Goal: Task Accomplishment & Management: Complete application form

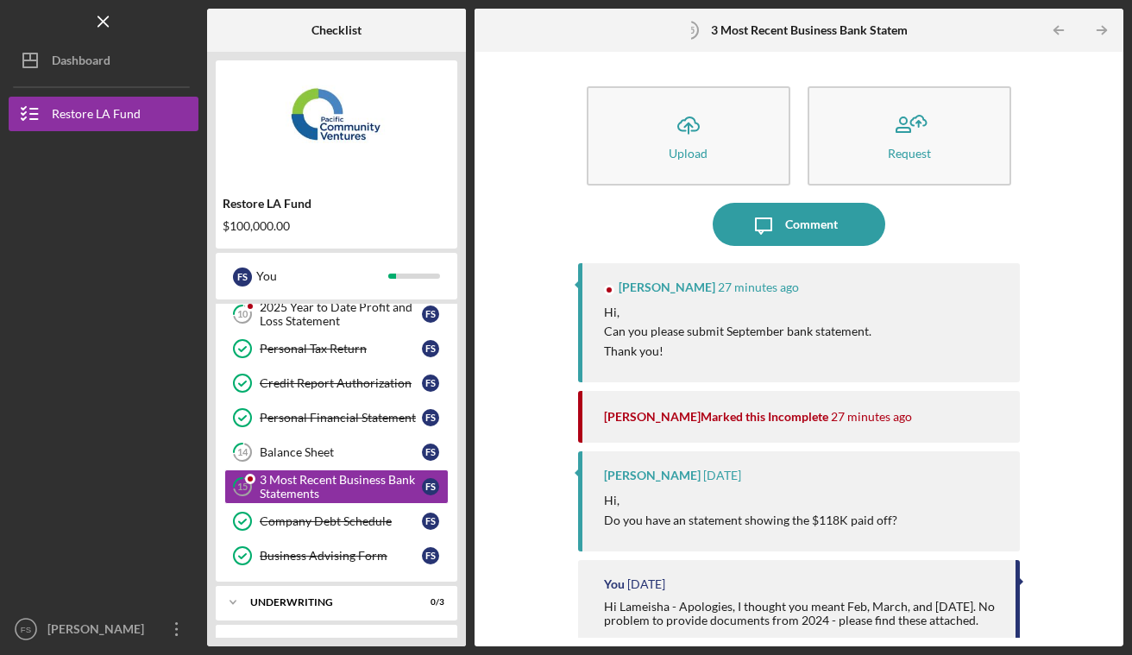
scroll to position [220, 0]
click at [343, 459] on link "14 Balance Sheet F S" at bounding box center [336, 451] width 224 height 35
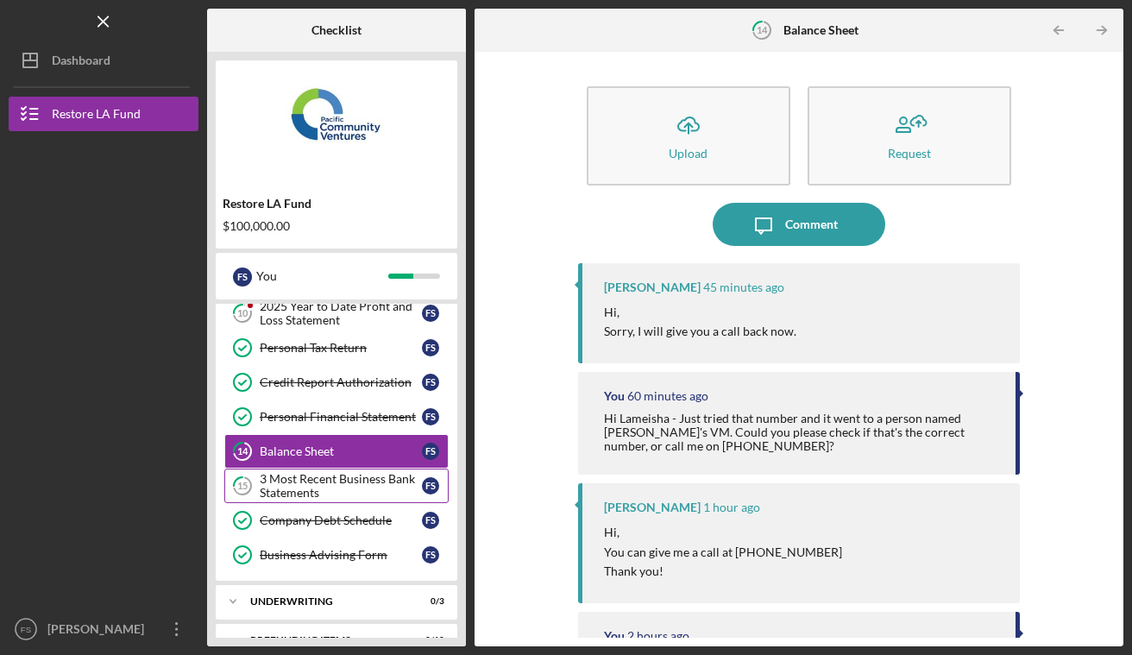
click at [338, 492] on div "3 Most Recent Business Bank Statements" at bounding box center [341, 486] width 162 height 28
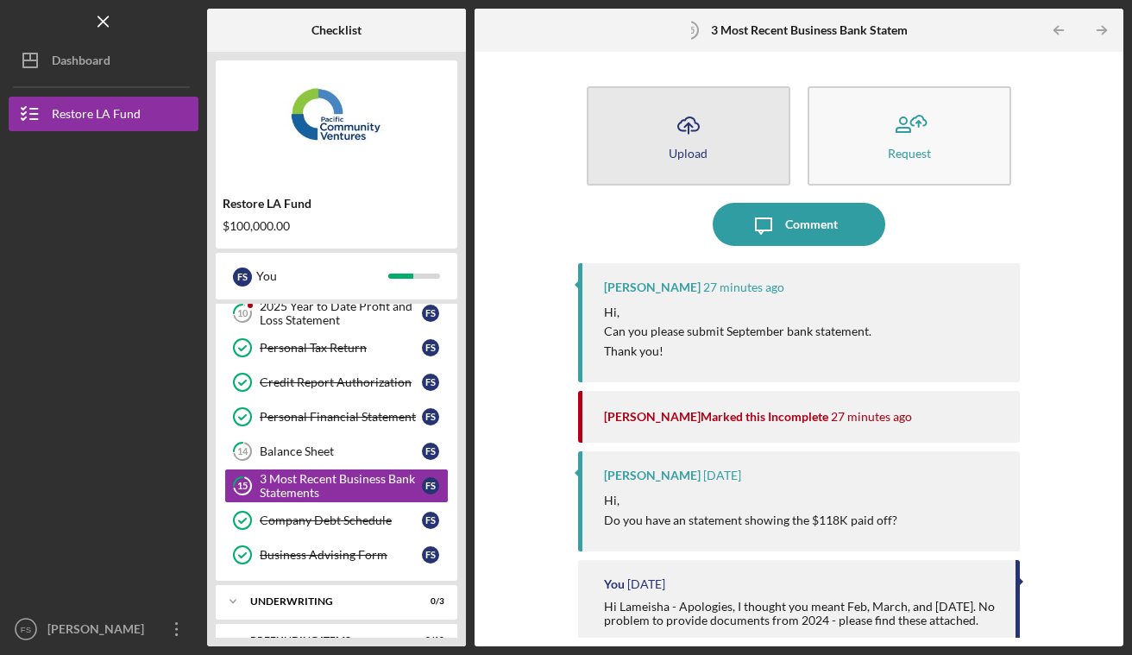
click at [702, 156] on div "Upload" at bounding box center [688, 153] width 39 height 13
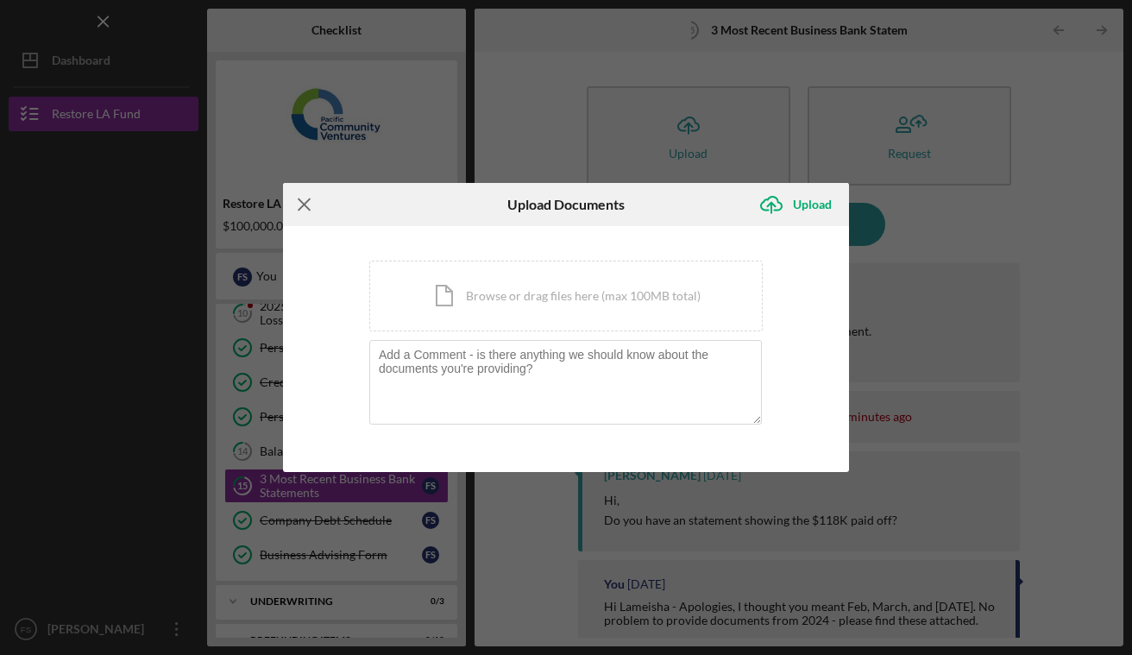
click at [305, 206] on icon "Icon/Menu Close" at bounding box center [304, 204] width 43 height 43
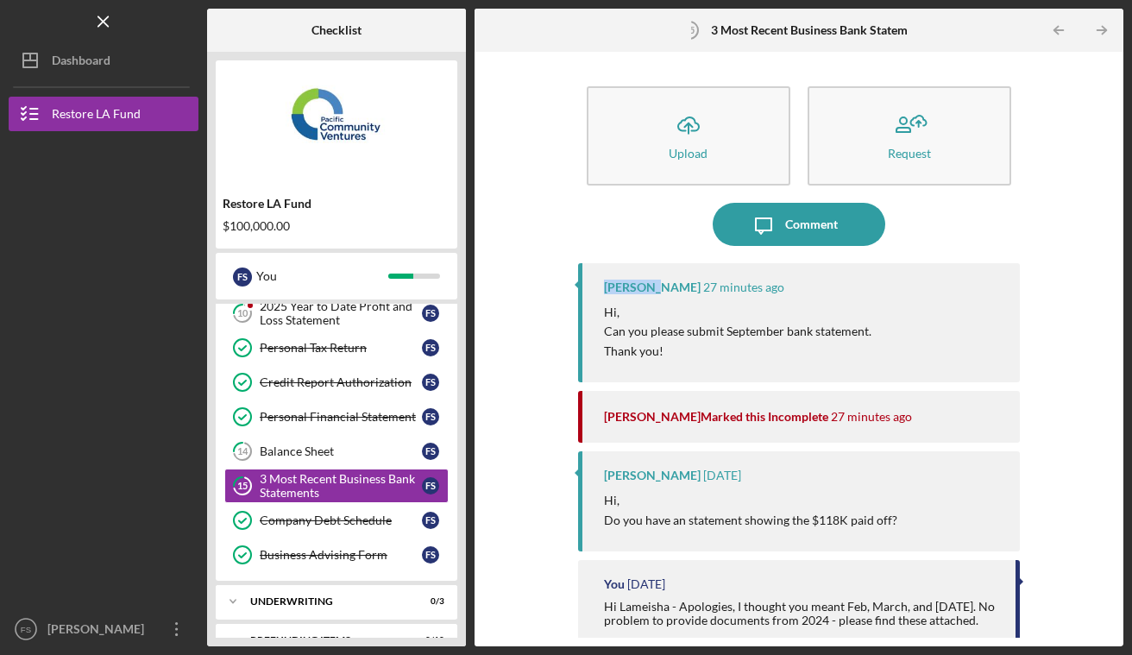
drag, startPoint x: 653, startPoint y: 290, endPoint x: 601, endPoint y: 290, distance: 52.6
click at [601, 290] on div "Lameisha Williams 27 minutes ago Hi, Can you please submit September bank state…" at bounding box center [799, 322] width 442 height 119
copy div "Lameisha"
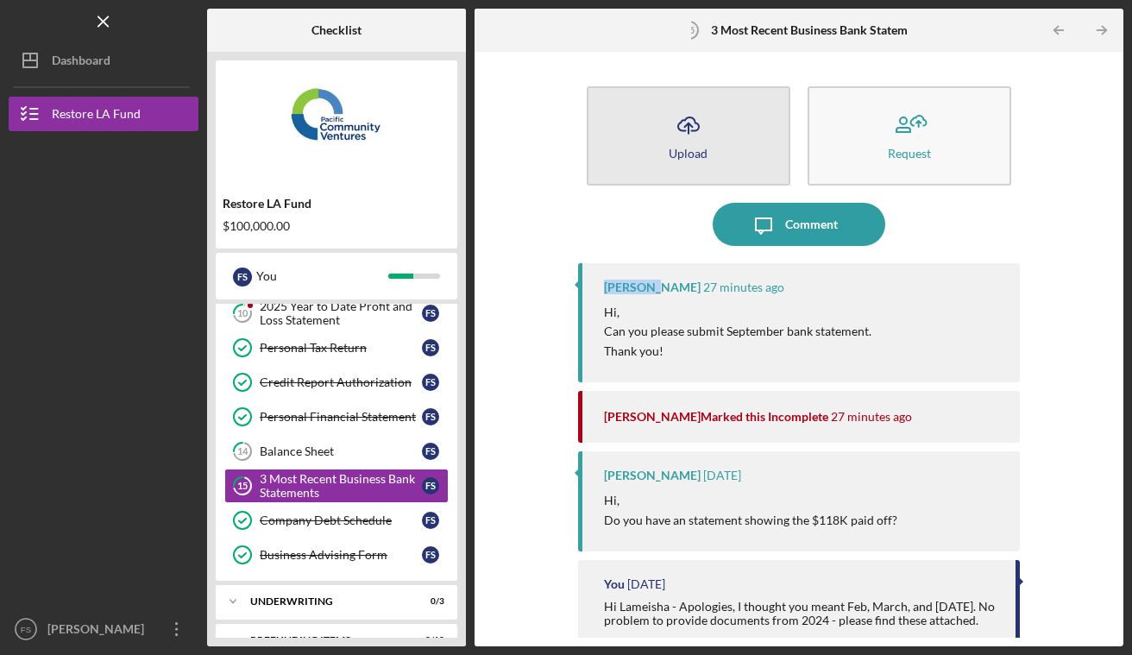
click at [710, 146] on button "Icon/Upload Upload" at bounding box center [689, 135] width 204 height 99
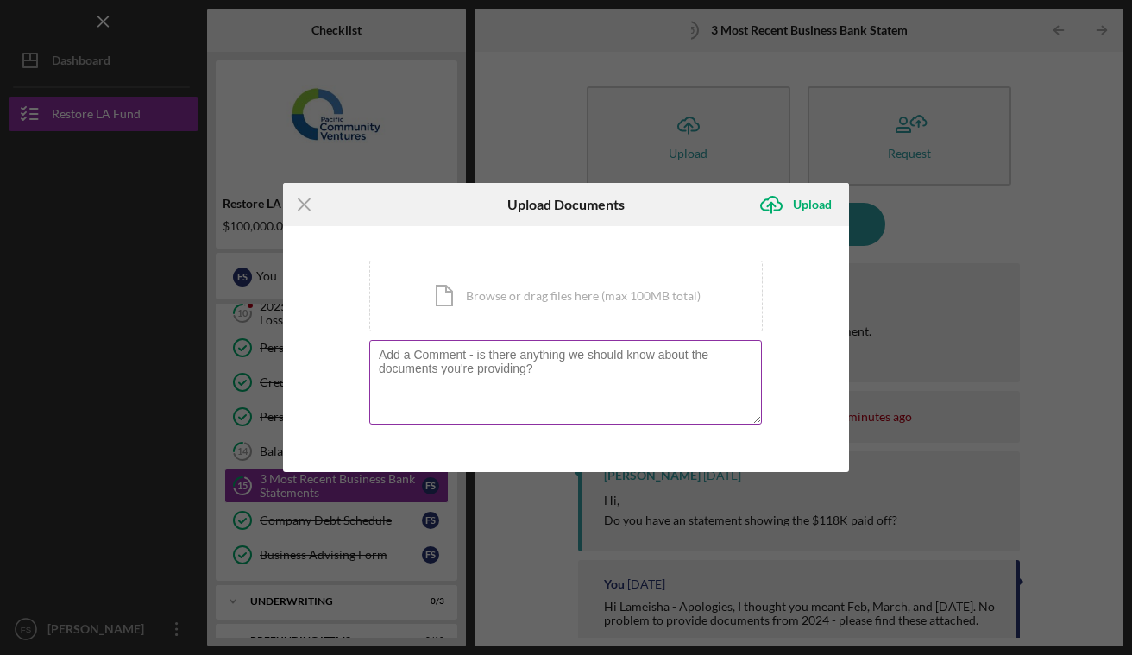
click at [439, 376] on textarea at bounding box center [565, 382] width 393 height 85
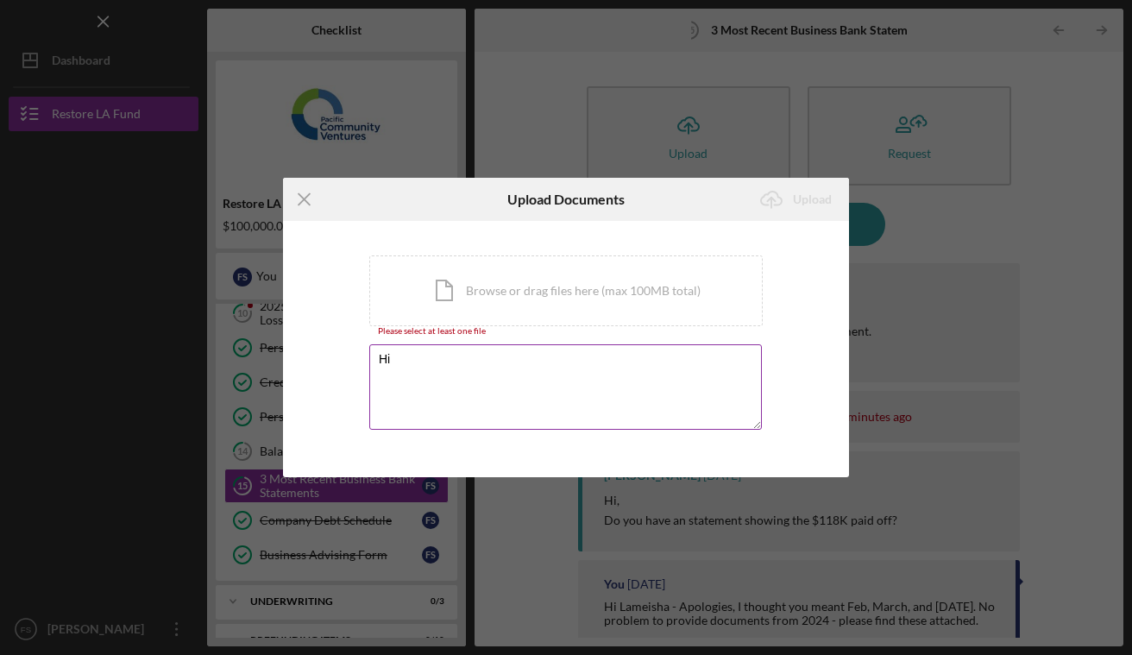
paste textarea "Lameisha"
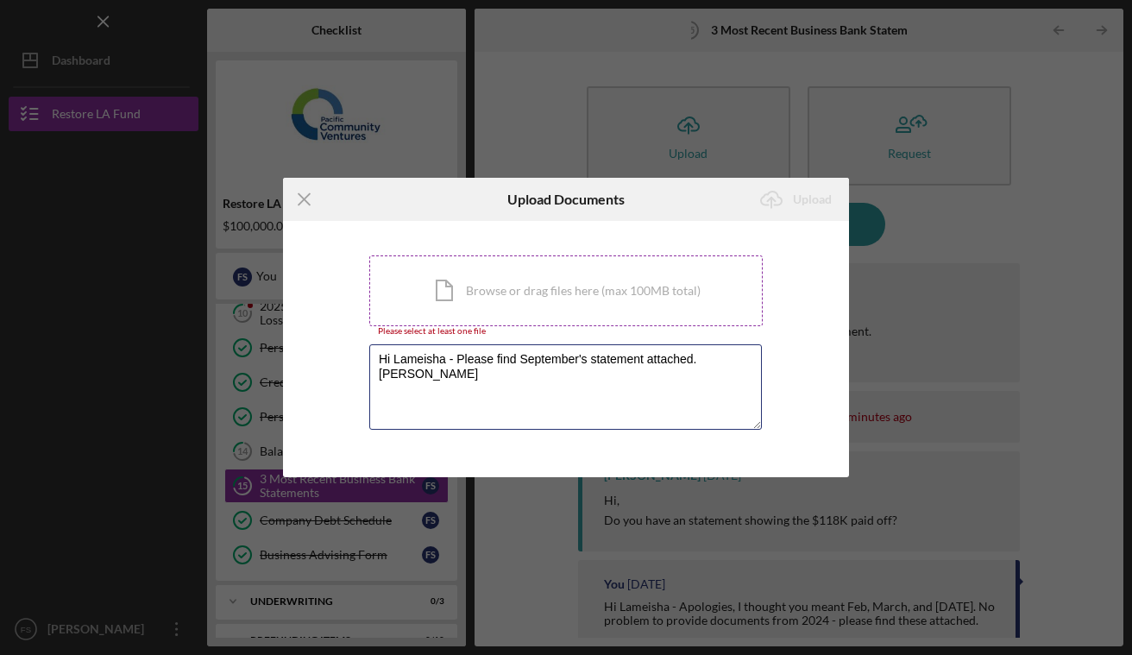
type textarea "Hi Lameisha - Please find September's statement attached. [PERSON_NAME]"
click at [432, 281] on div "Icon/Document Browse or drag files here (max 100MB total) Tap to choose files o…" at bounding box center [565, 290] width 393 height 71
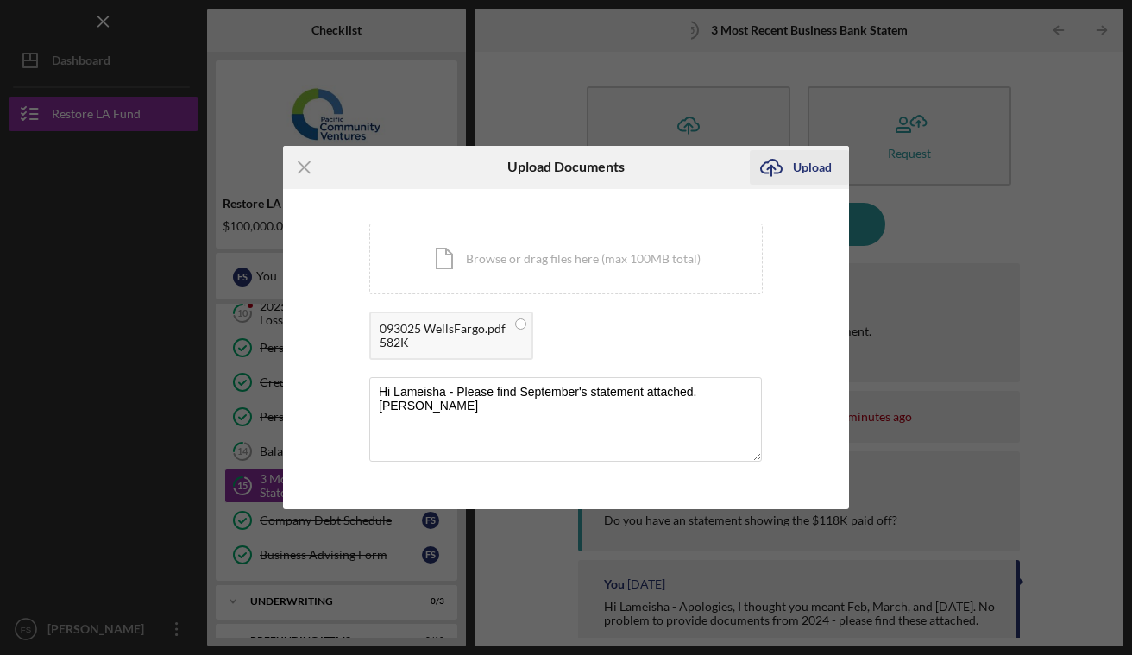
click at [809, 167] on div "Upload" at bounding box center [812, 167] width 39 height 35
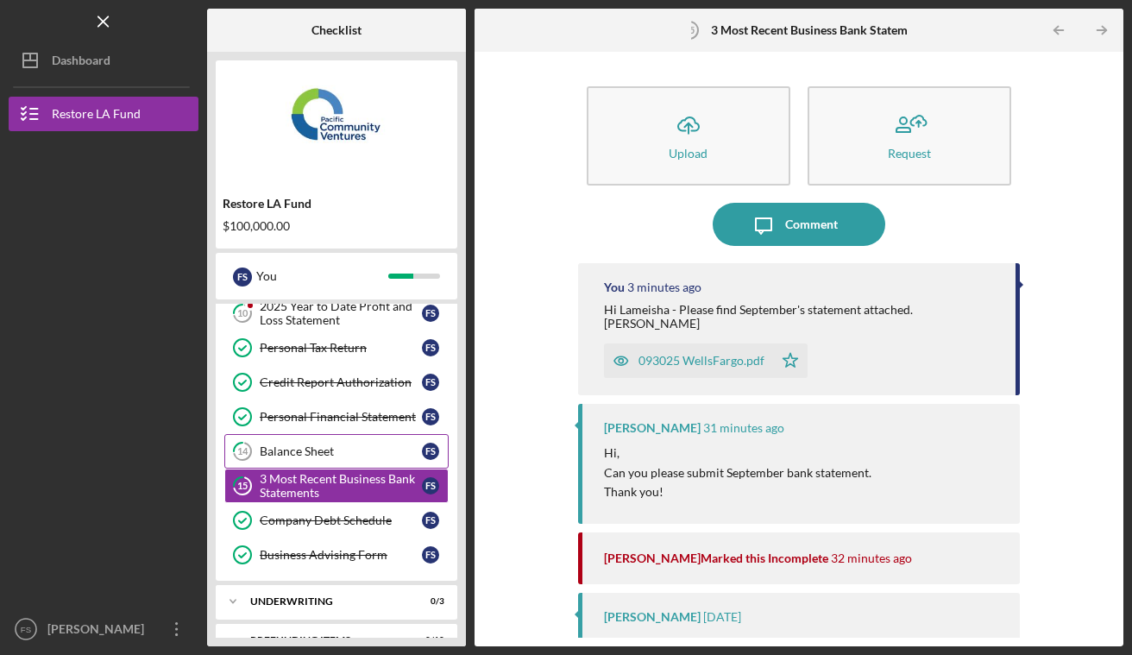
click at [360, 445] on div "Balance Sheet" at bounding box center [341, 451] width 162 height 14
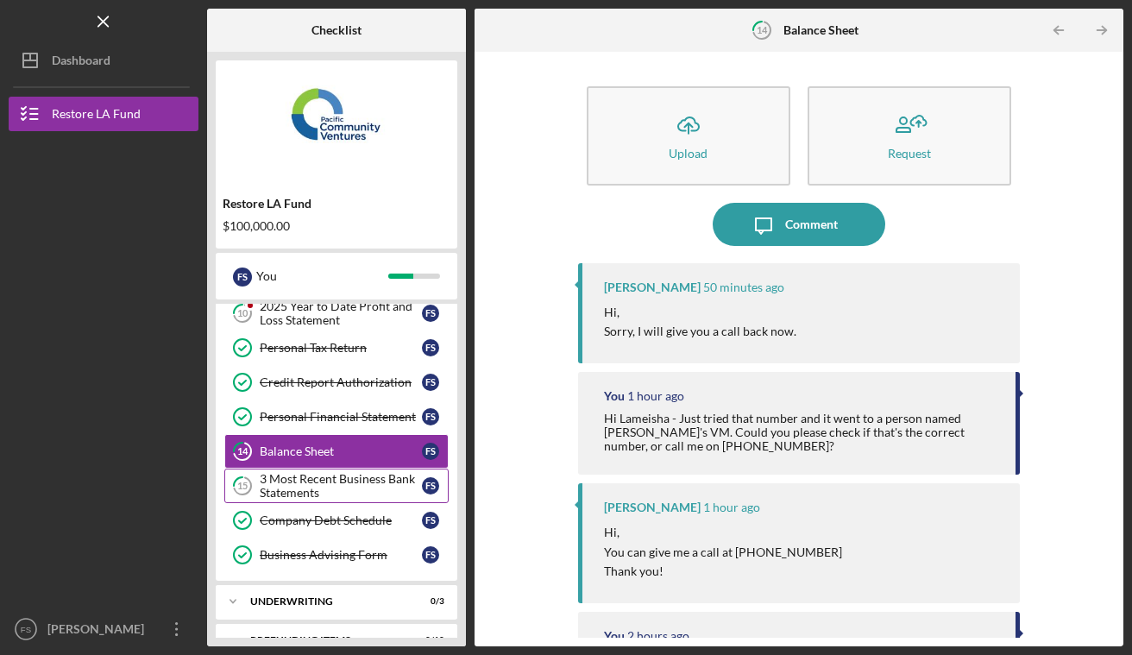
click at [343, 494] on div "3 Most Recent Business Bank Statements" at bounding box center [341, 486] width 162 height 28
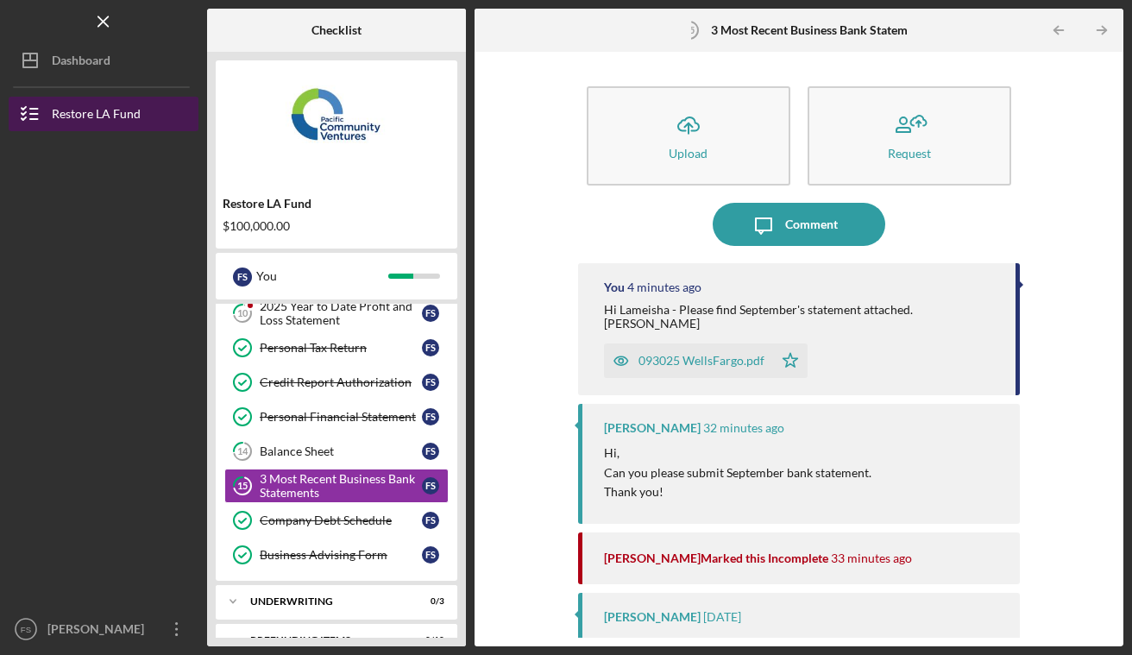
click at [95, 120] on div "Restore LA Fund" at bounding box center [96, 116] width 89 height 39
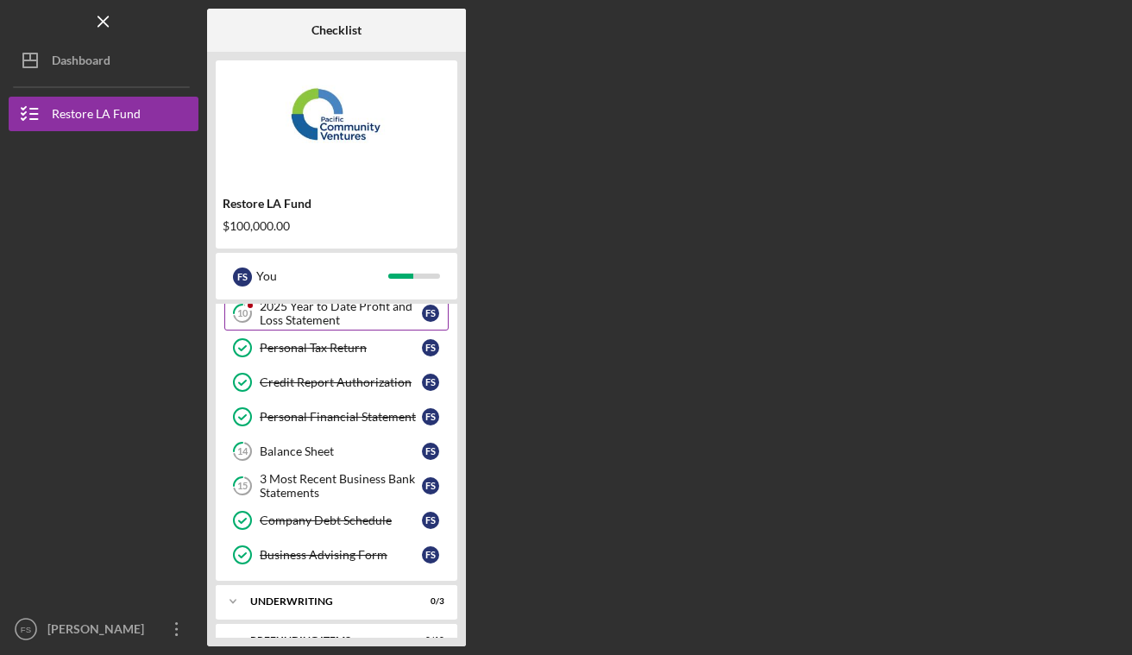
click at [316, 314] on div "2025 Year to Date Profit and Loss Statement" at bounding box center [341, 313] width 162 height 28
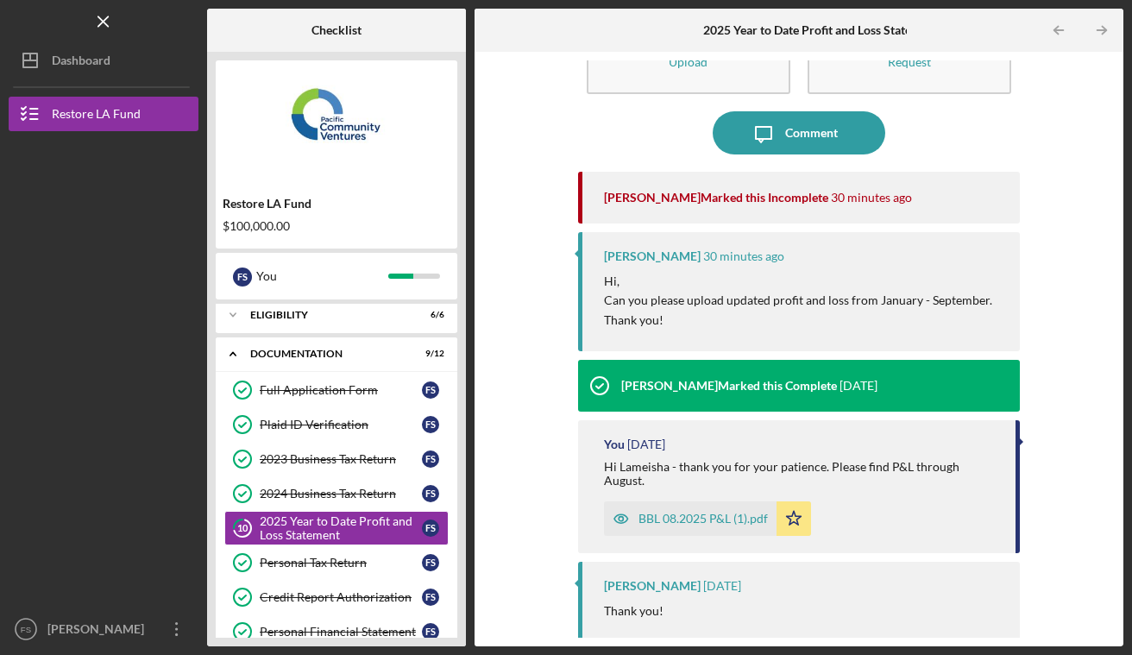
scroll to position [91, 0]
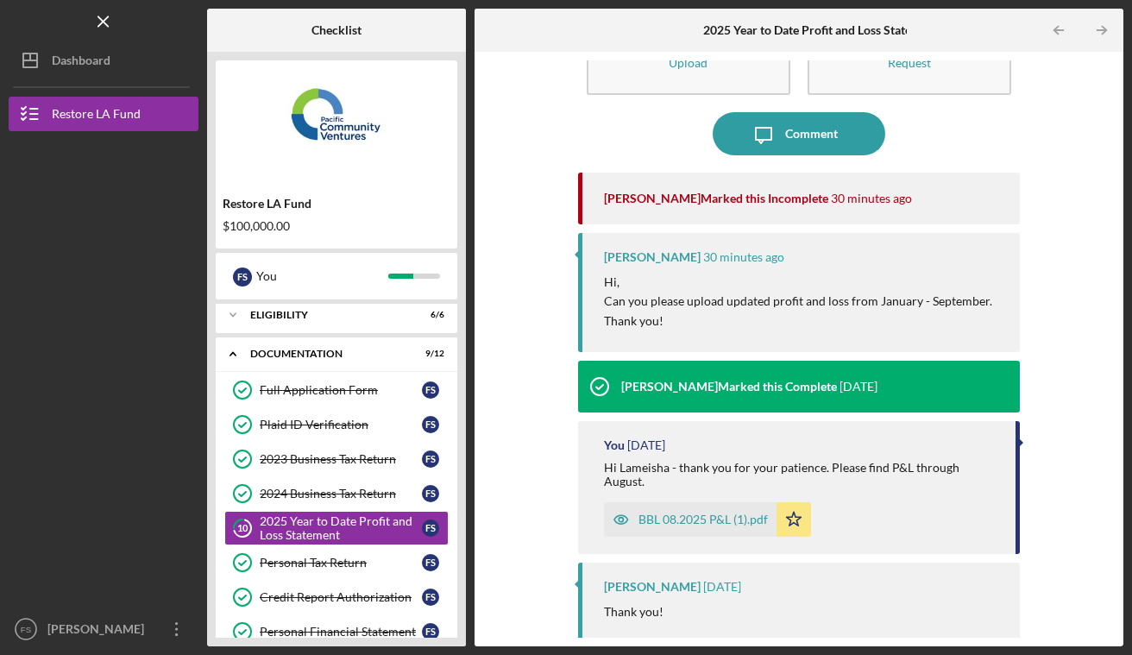
click at [706, 513] on div "BBL 08.2025 P&L (1).pdf" at bounding box center [703, 520] width 129 height 14
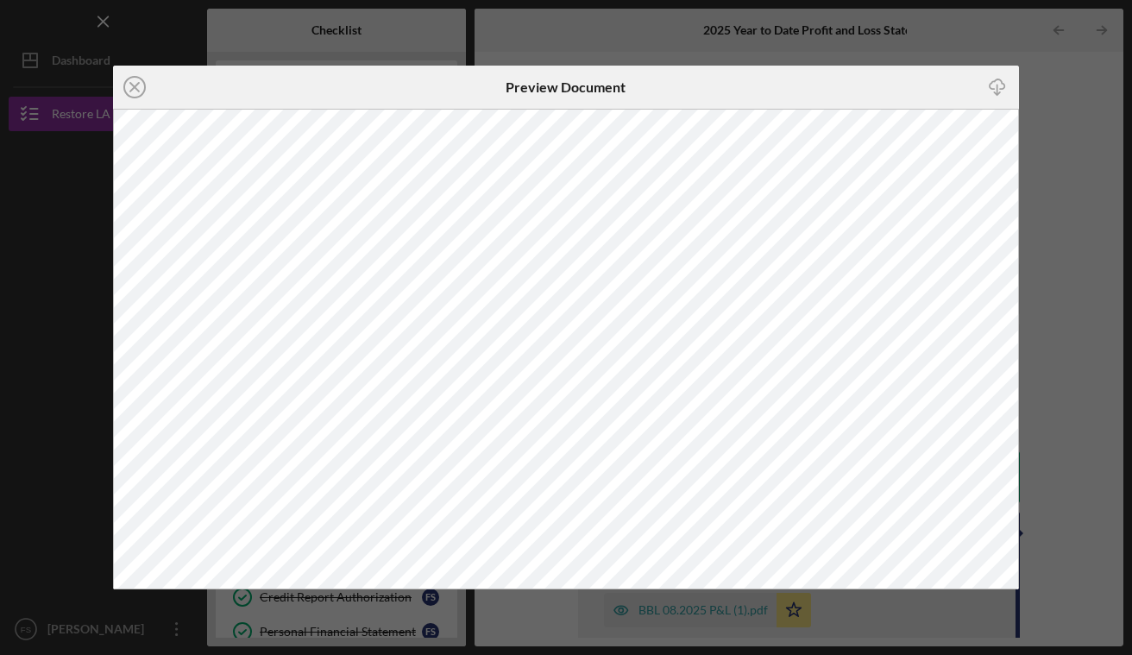
click at [1092, 184] on div "Icon/Close Preview Document Icon/Download" at bounding box center [566, 327] width 1132 height 655
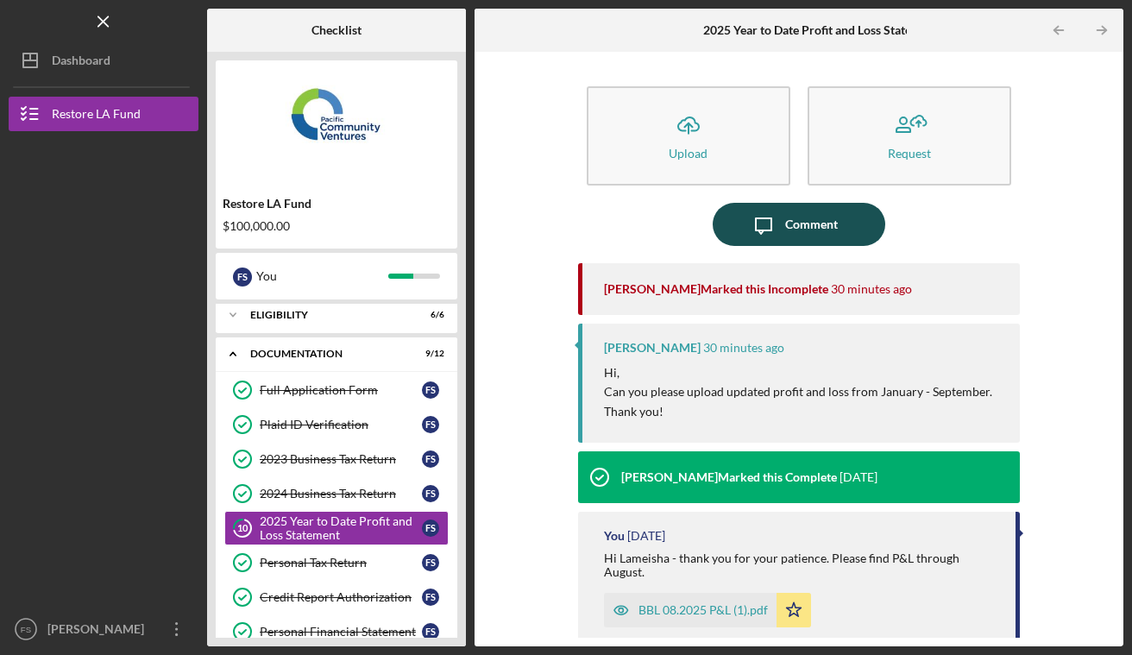
click at [794, 228] on div "Comment" at bounding box center [811, 224] width 53 height 43
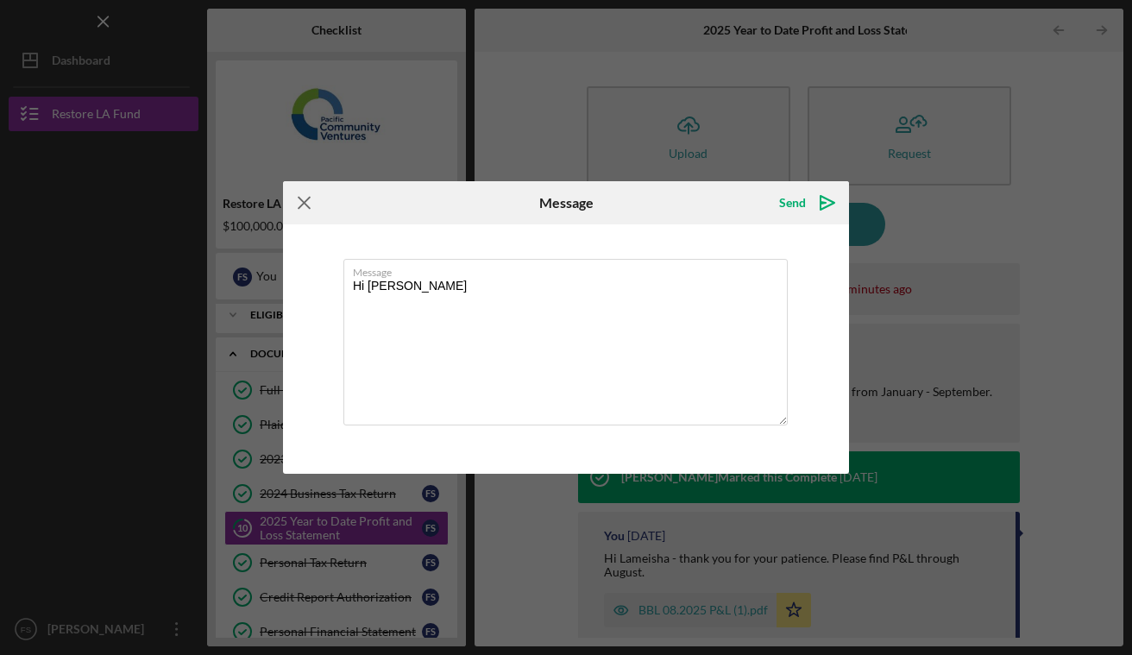
type textarea "Hi Lameish"
click at [303, 200] on icon "Icon/Menu Close" at bounding box center [304, 202] width 43 height 43
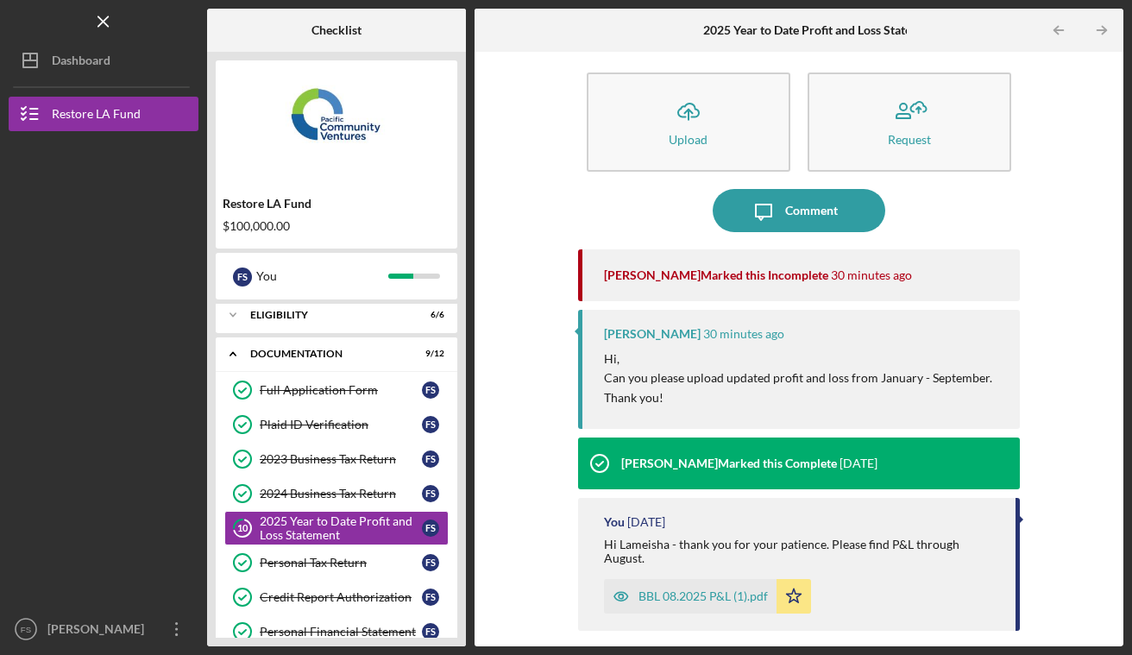
scroll to position [29, 0]
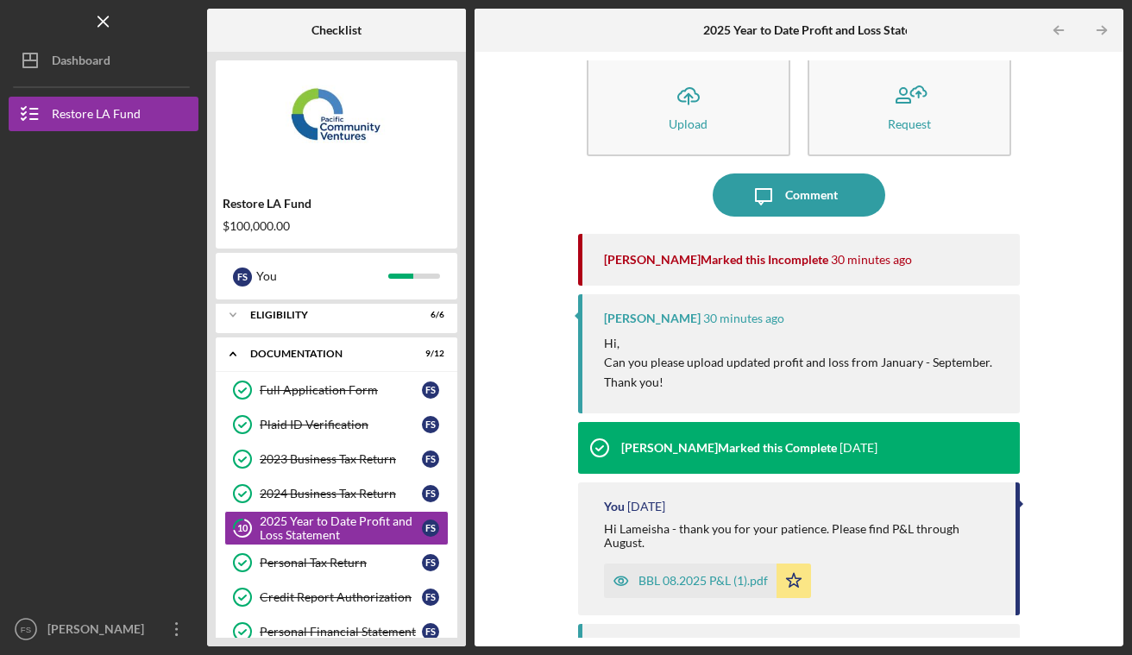
click at [638, 264] on div "Lameisha Williams Marked this Incomplete" at bounding box center [716, 260] width 224 height 14
copy div "Lameisha"
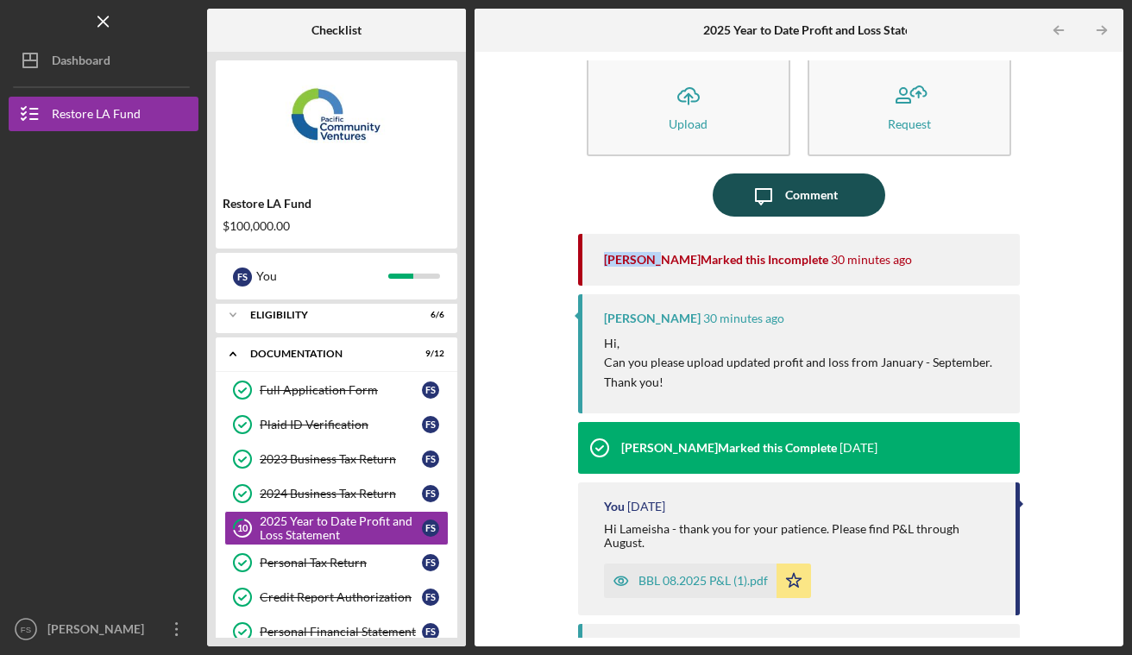
click at [804, 192] on div "Comment" at bounding box center [811, 194] width 53 height 43
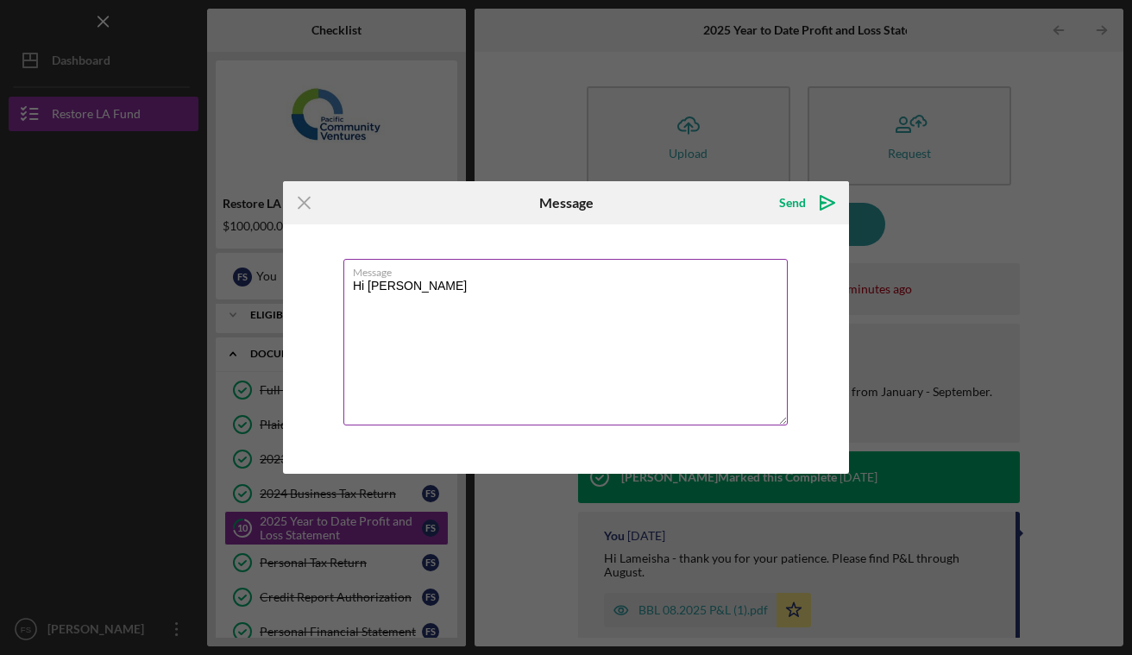
click at [392, 291] on textarea "Hi Lameish" at bounding box center [565, 342] width 444 height 167
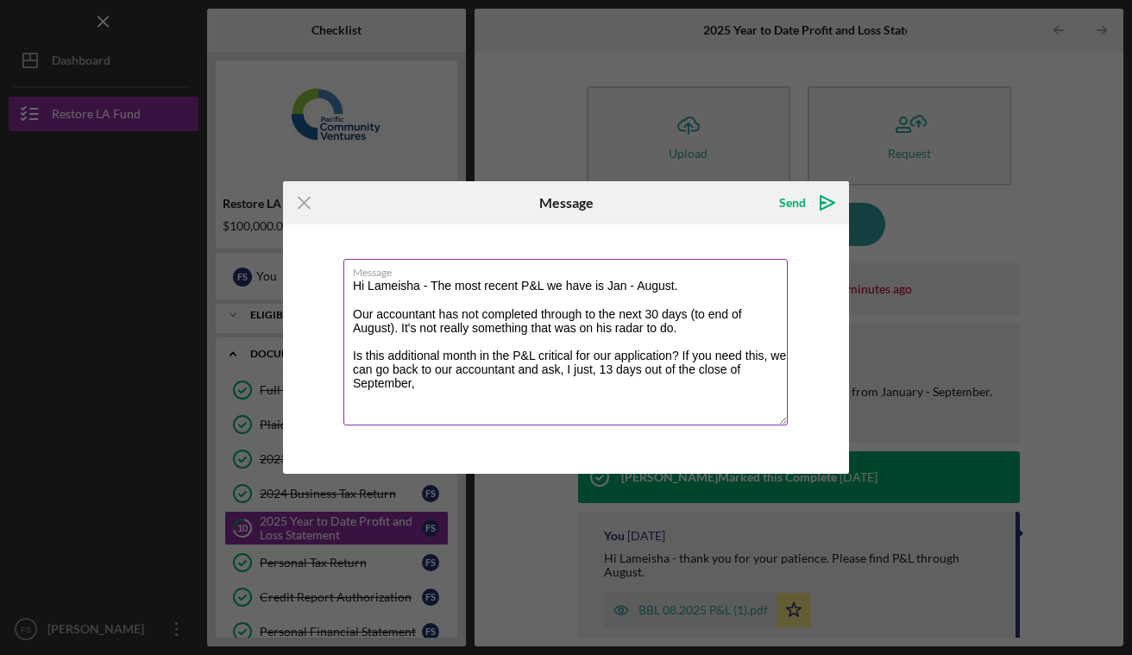
click at [704, 370] on textarea "Hi Lameisha - The most recent P&L we have is Jan - August. Our accountant has n…" at bounding box center [565, 342] width 444 height 167
click at [444, 379] on textarea "Hi Lameisha - The most recent P&L we have is Jan - August. Our accountant has n…" at bounding box center [565, 342] width 444 height 167
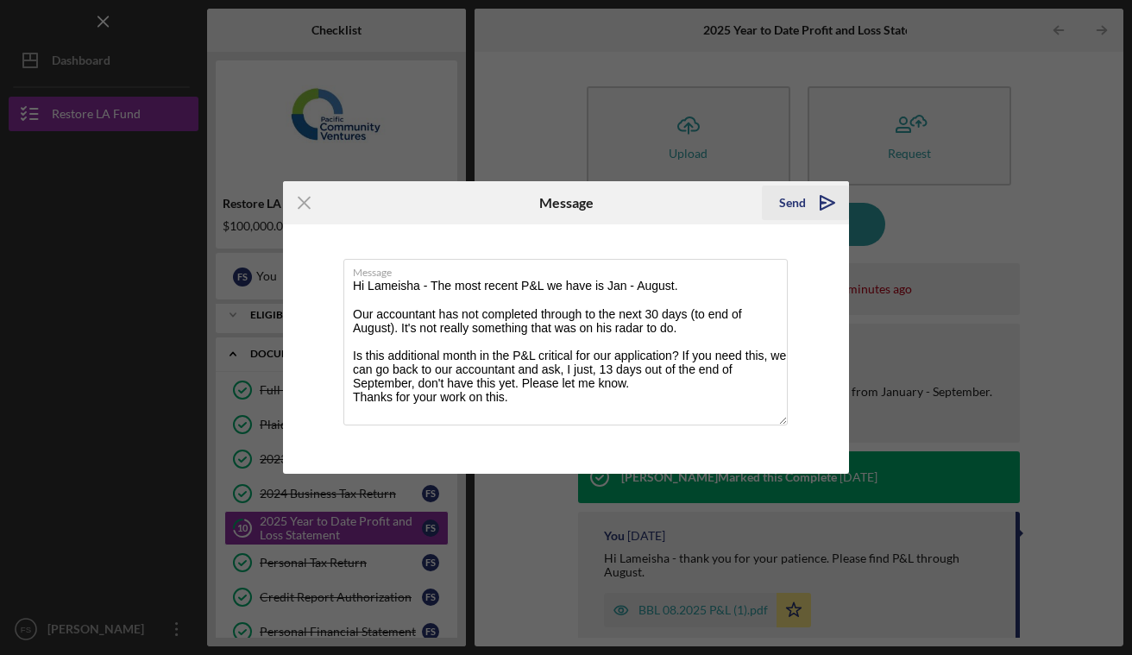
type textarea "Hi Lameisha - The most recent P&L we have is Jan - August. Our accountant has n…"
click at [789, 198] on div "Send" at bounding box center [792, 203] width 27 height 35
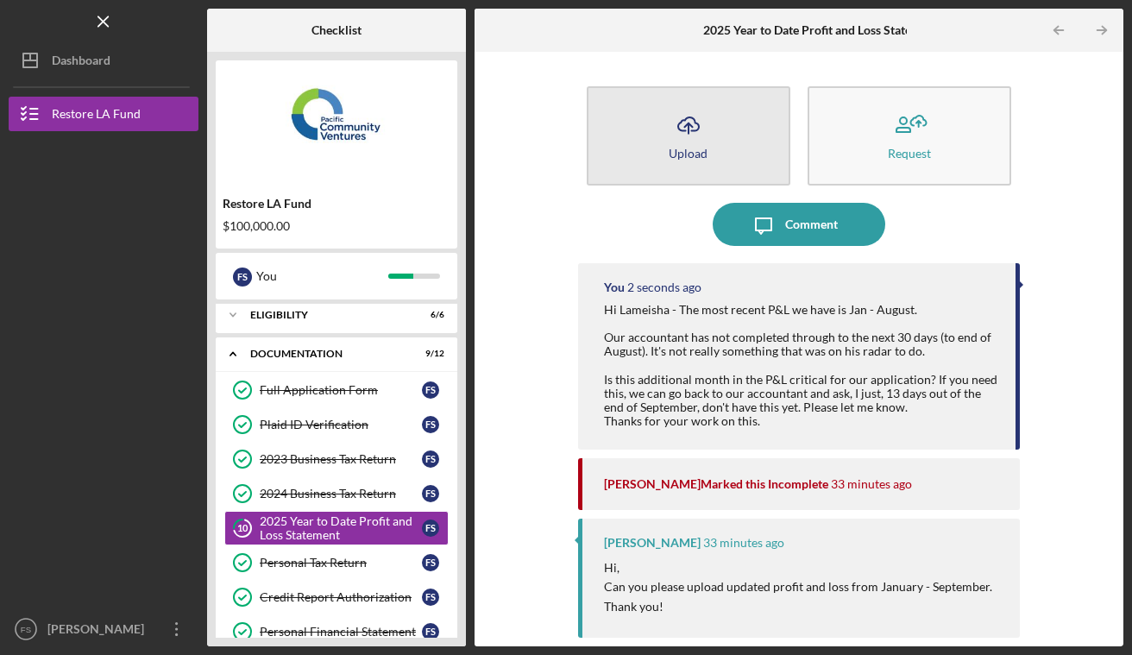
click at [689, 139] on icon "Icon/Upload" at bounding box center [688, 125] width 43 height 43
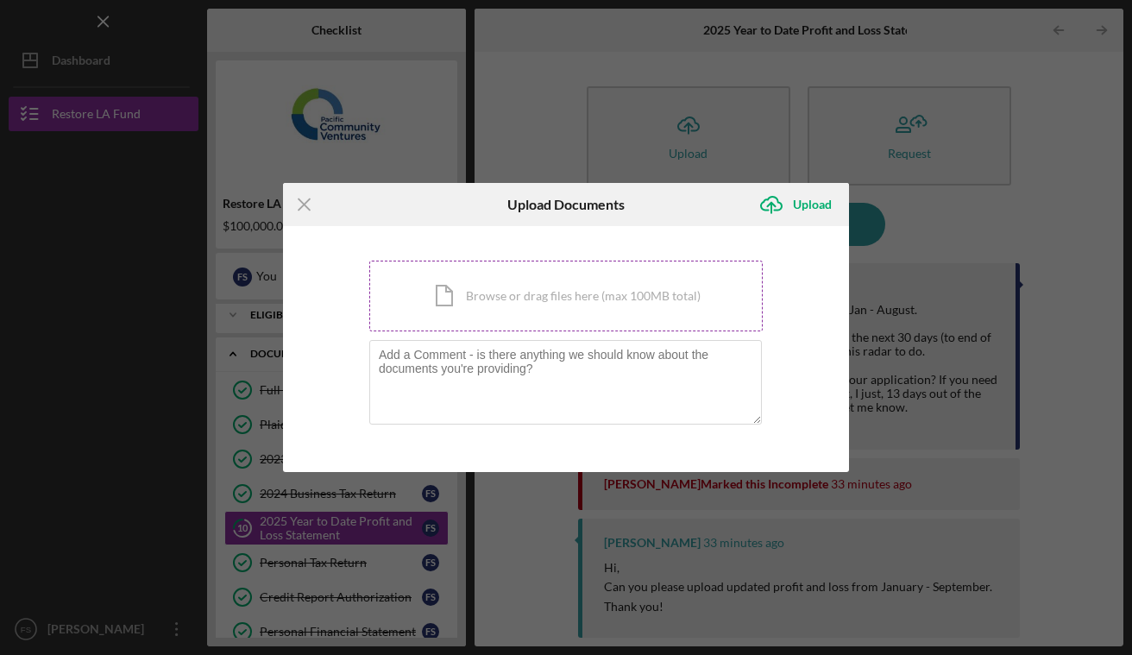
click at [513, 298] on div "Icon/Document Browse or drag files here (max 100MB total) Tap to choose files o…" at bounding box center [565, 296] width 393 height 71
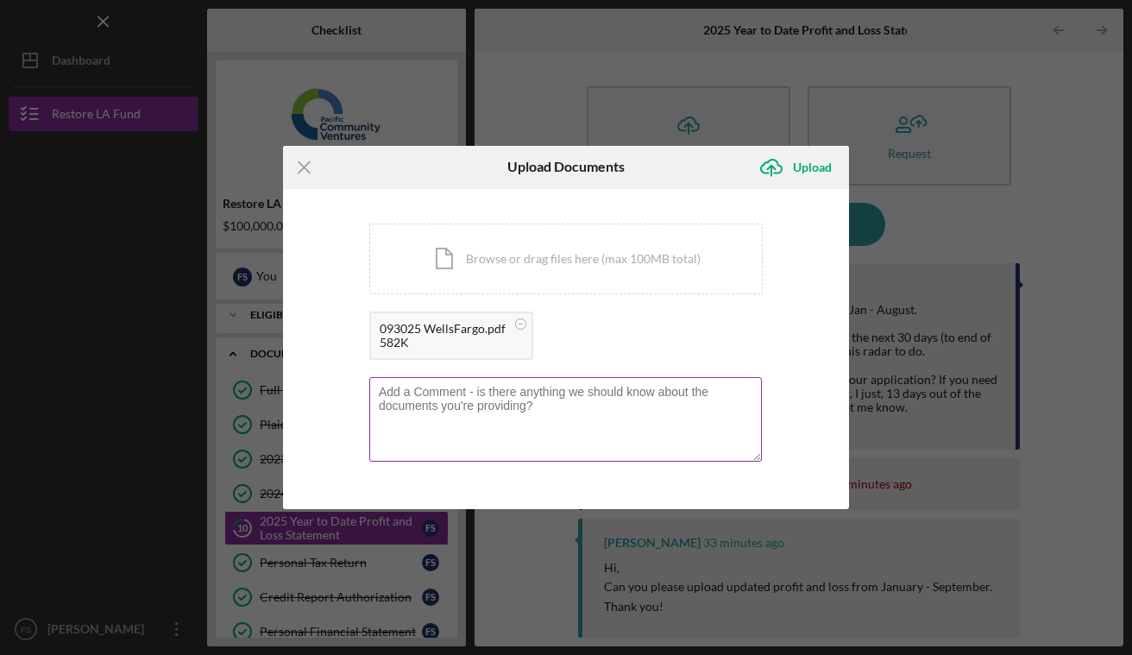
click at [522, 387] on textarea at bounding box center [565, 419] width 393 height 85
type textarea "Septembers bank statement"
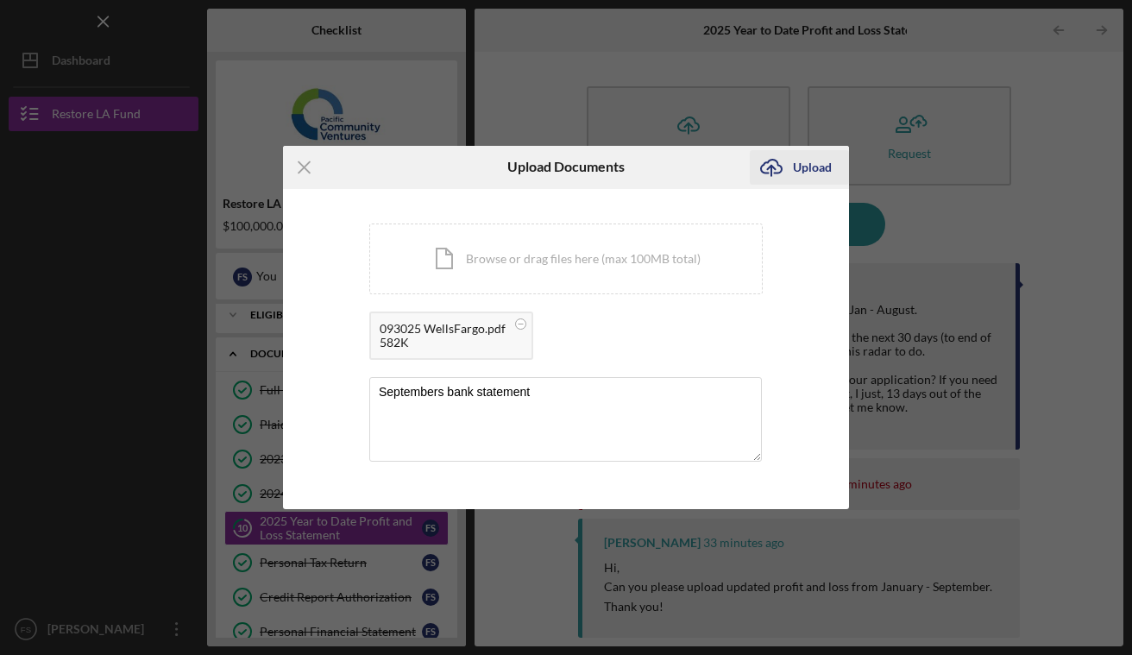
click at [792, 167] on button "Icon/Upload Upload" at bounding box center [799, 167] width 99 height 35
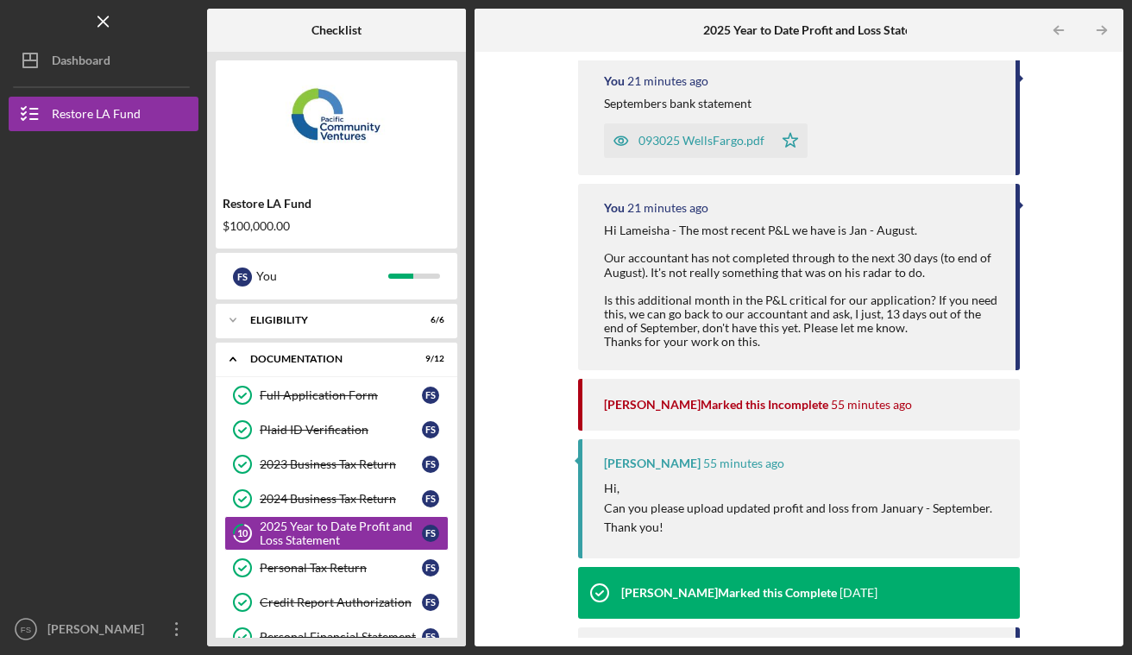
scroll to position [208, 0]
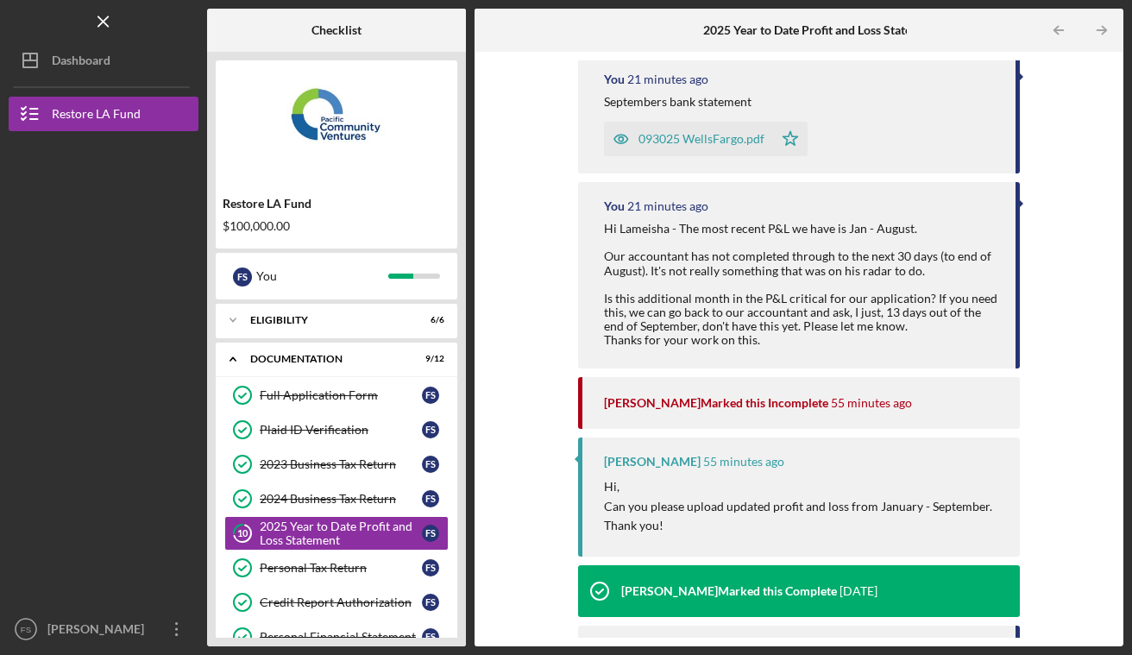
click at [637, 402] on div "Lameisha Williams Marked this Incomplete" at bounding box center [716, 403] width 224 height 14
copy div "Lameisha"
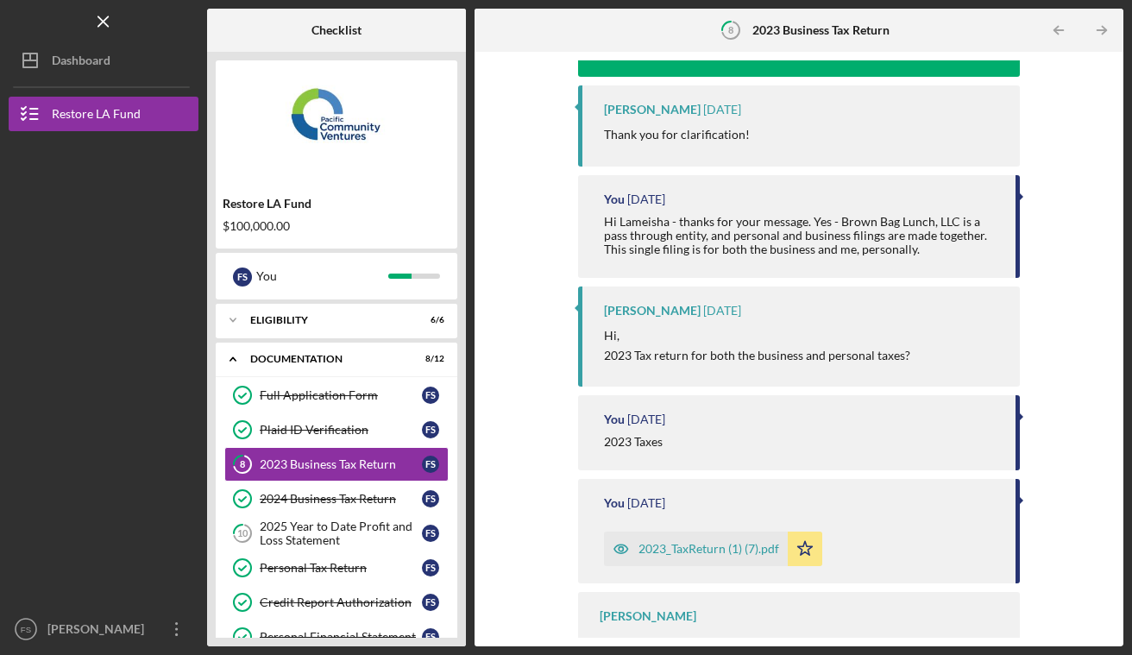
scroll to position [468, 0]
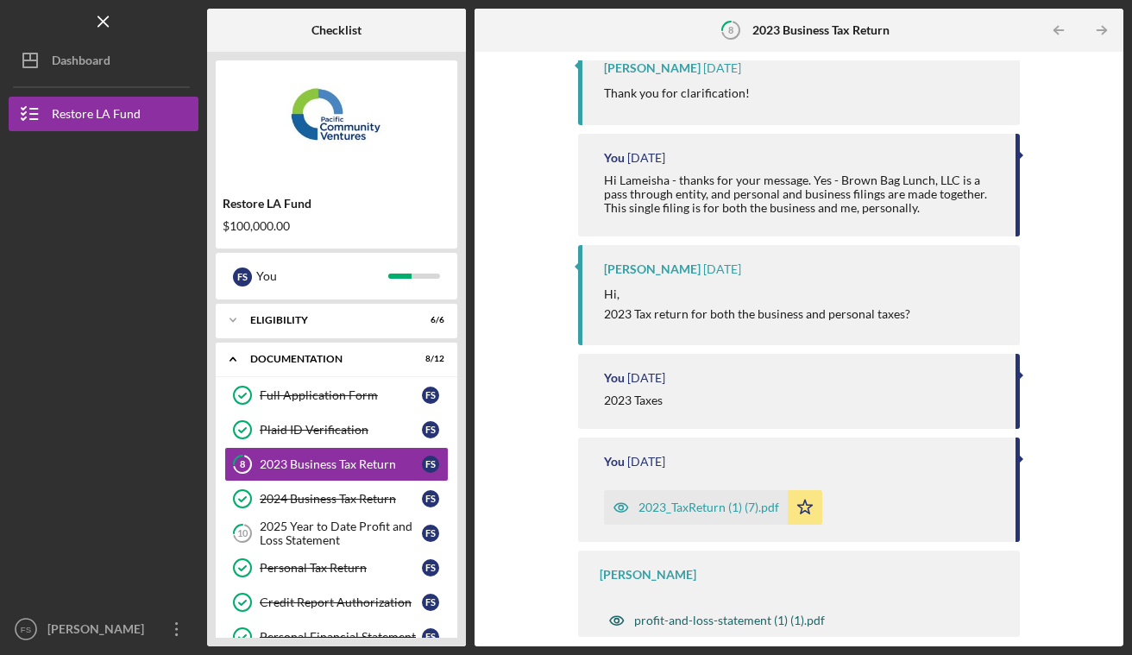
click at [698, 619] on div "profit-and-loss-statement (1) (1).pdf" at bounding box center [729, 620] width 191 height 14
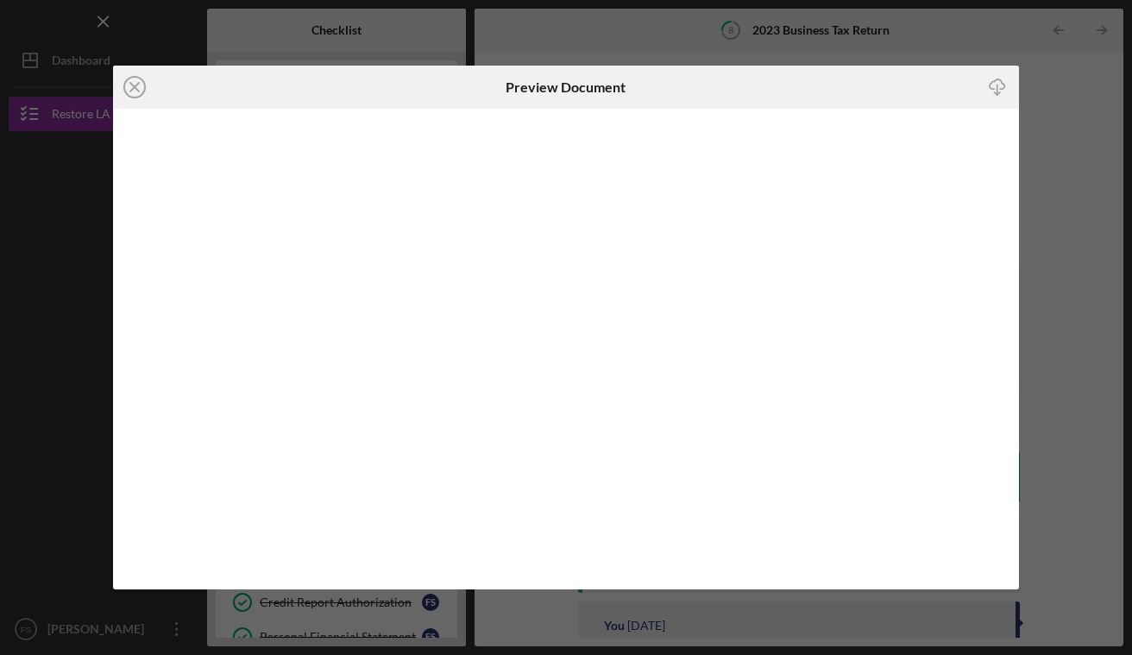
scroll to position [468, 0]
click at [133, 93] on icon "Icon/Close" at bounding box center [134, 87] width 43 height 43
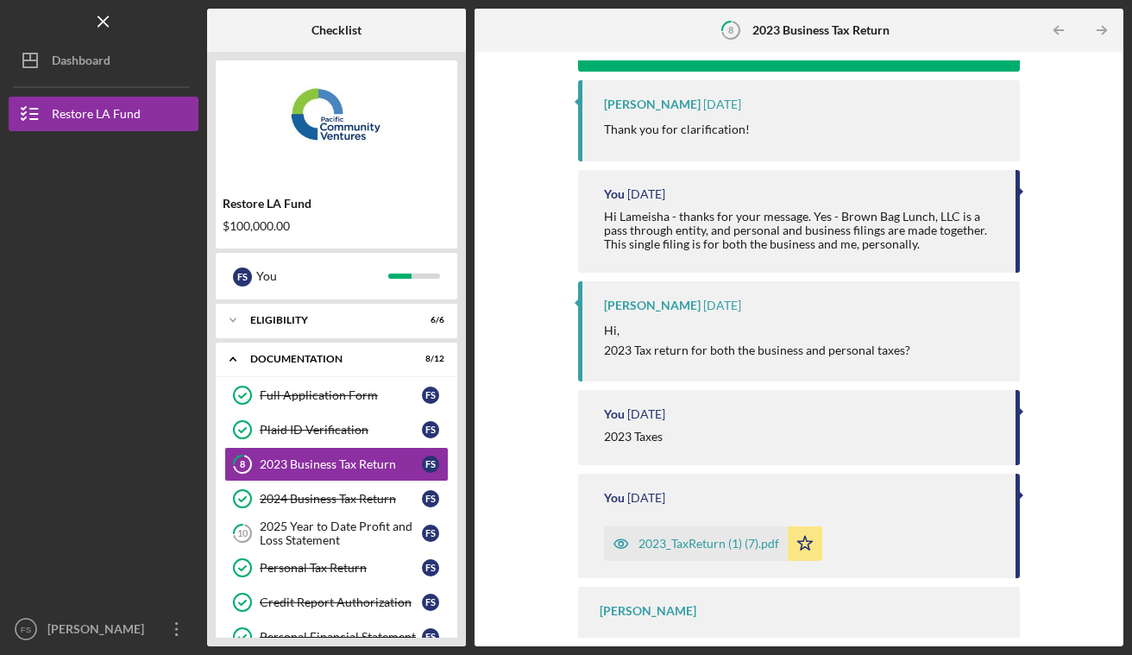
scroll to position [468, 0]
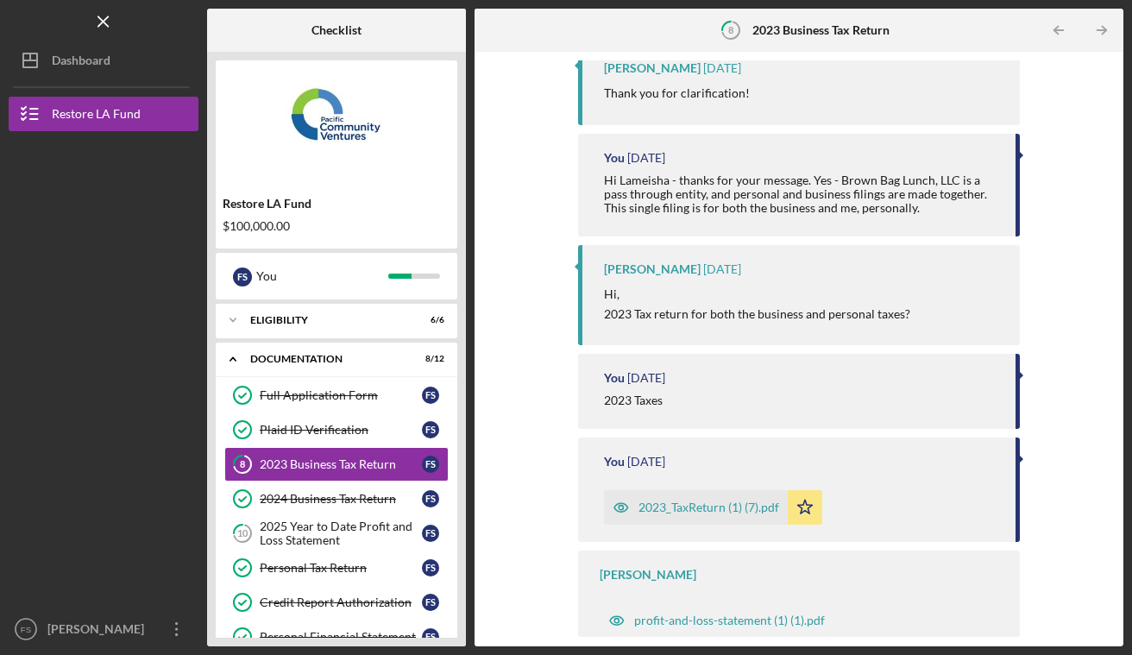
click at [702, 509] on div "2023_TaxReturn (1) (7).pdf" at bounding box center [709, 507] width 141 height 14
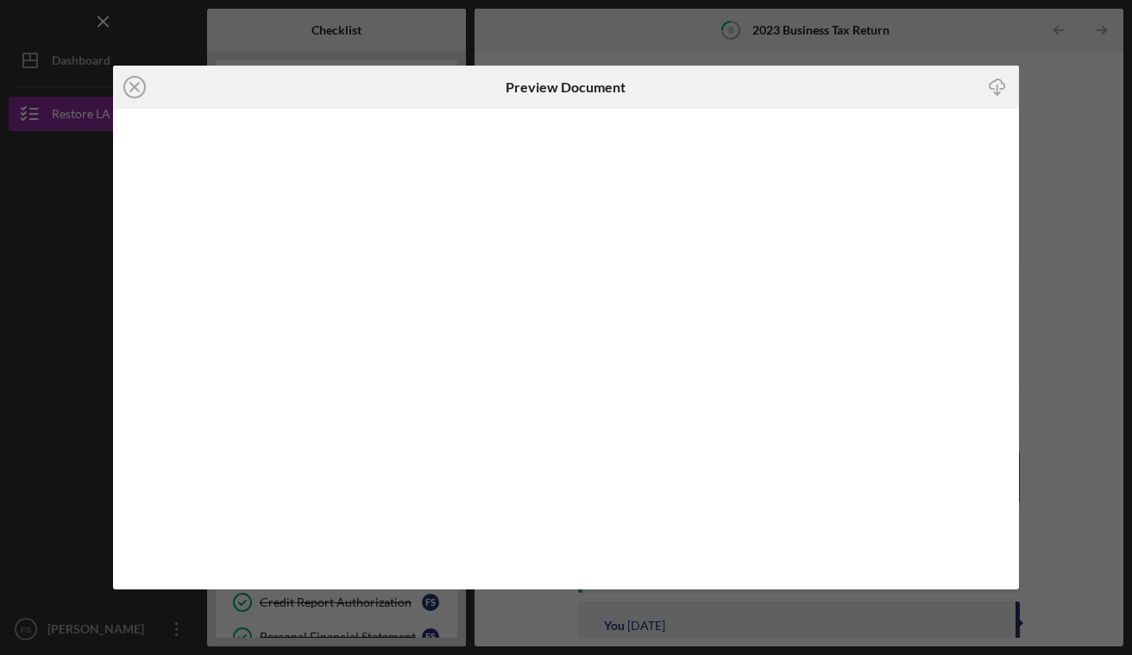
scroll to position [468, 0]
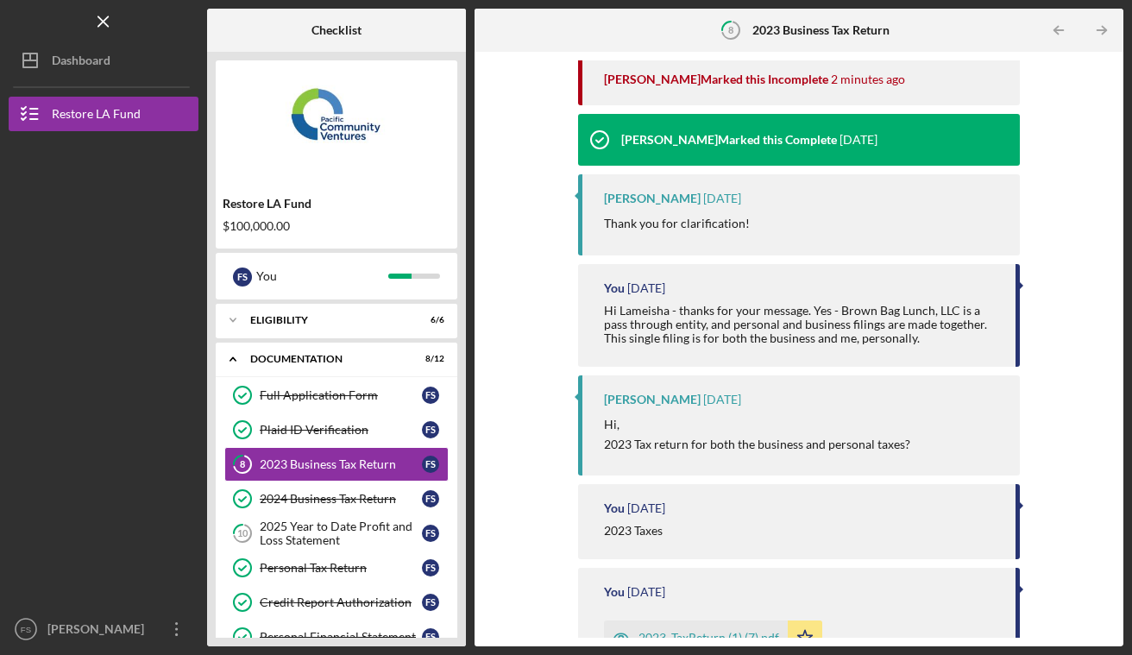
scroll to position [468, 0]
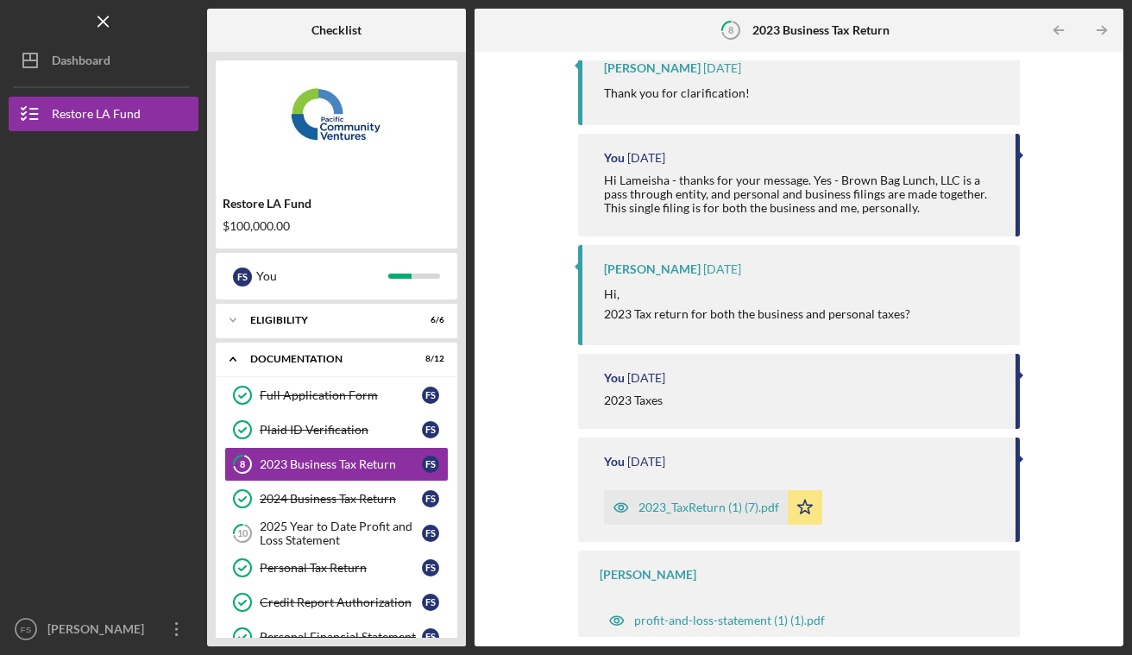
click at [762, 504] on div "2023_TaxReturn (1) (7).pdf" at bounding box center [709, 507] width 141 height 14
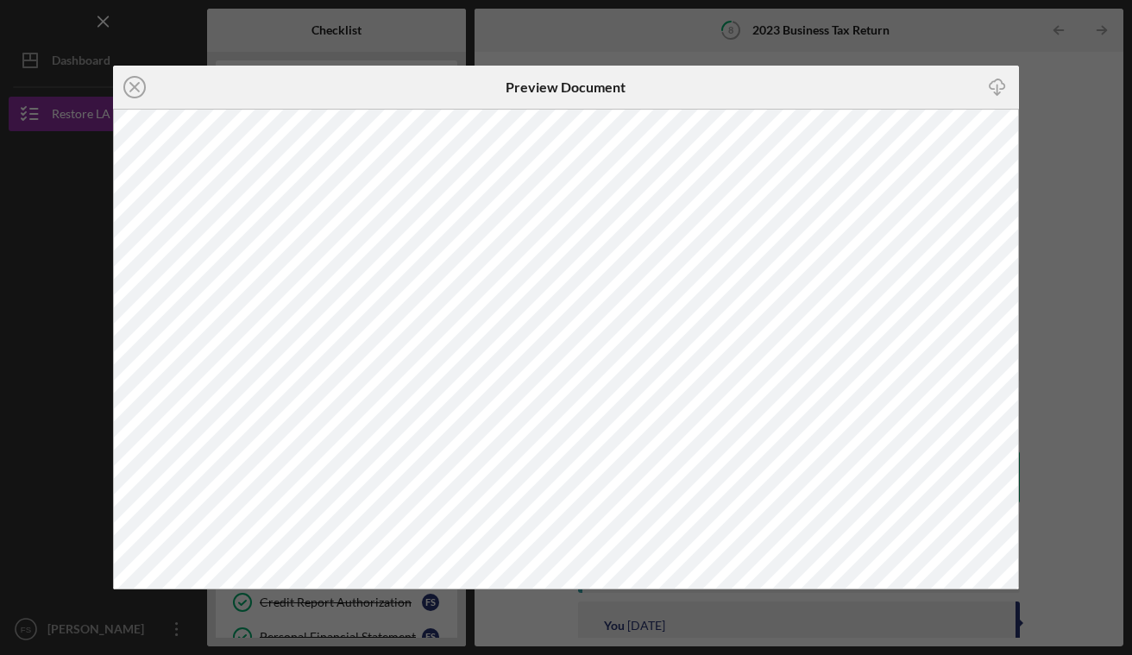
click at [995, 91] on icon "Icon/Download" at bounding box center [997, 86] width 39 height 39
click at [137, 90] on line at bounding box center [134, 87] width 9 height 9
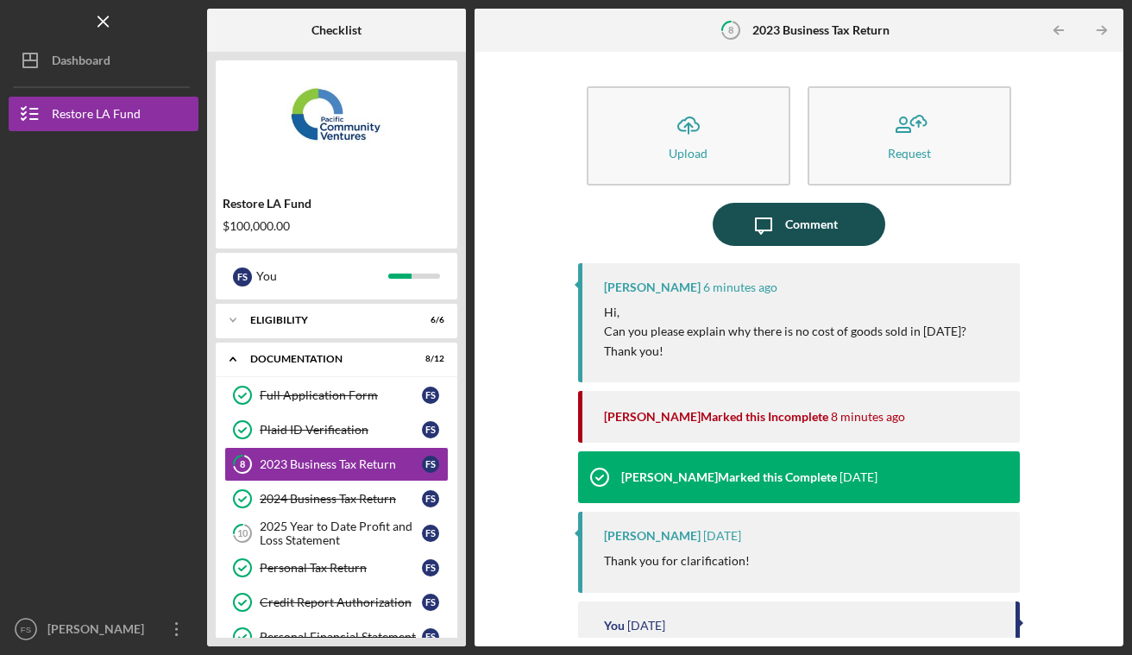
click at [821, 214] on div "Comment" at bounding box center [811, 224] width 53 height 43
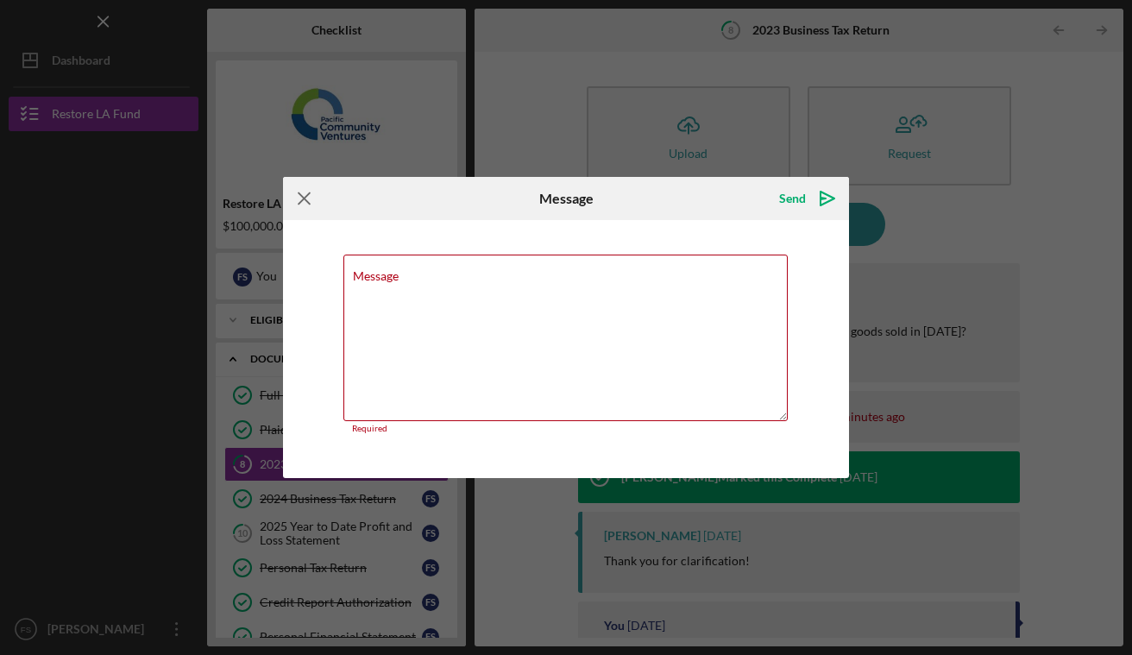
click at [298, 199] on icon "Icon/Menu Close" at bounding box center [304, 198] width 43 height 43
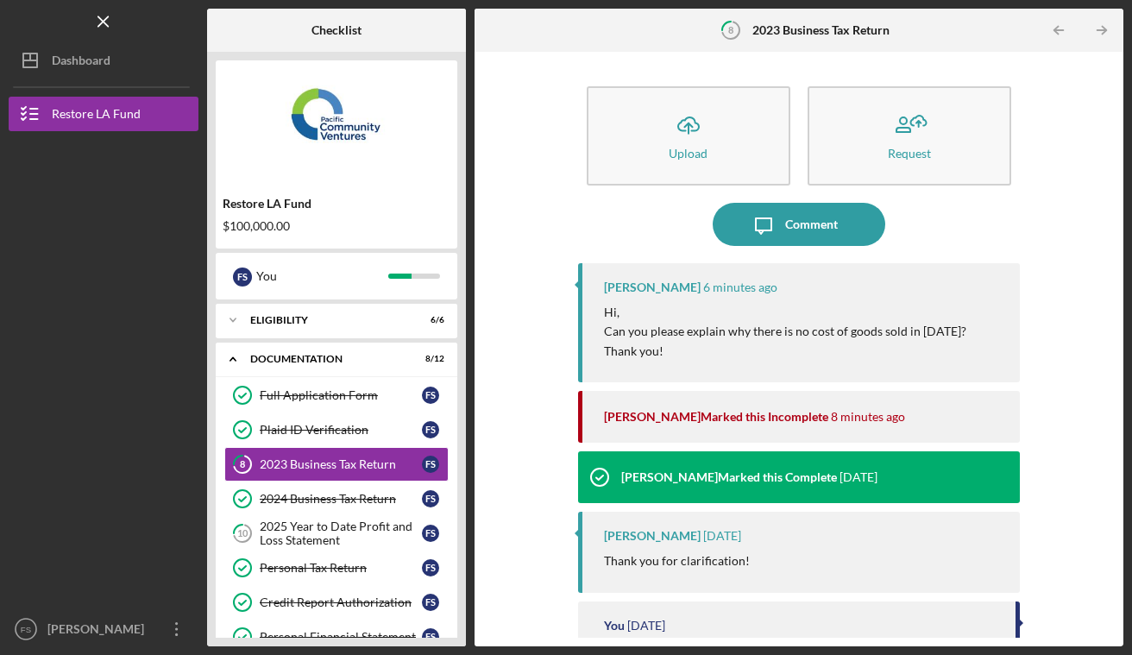
click at [623, 283] on div "[PERSON_NAME]" at bounding box center [652, 287] width 97 height 14
copy div "Lameisha"
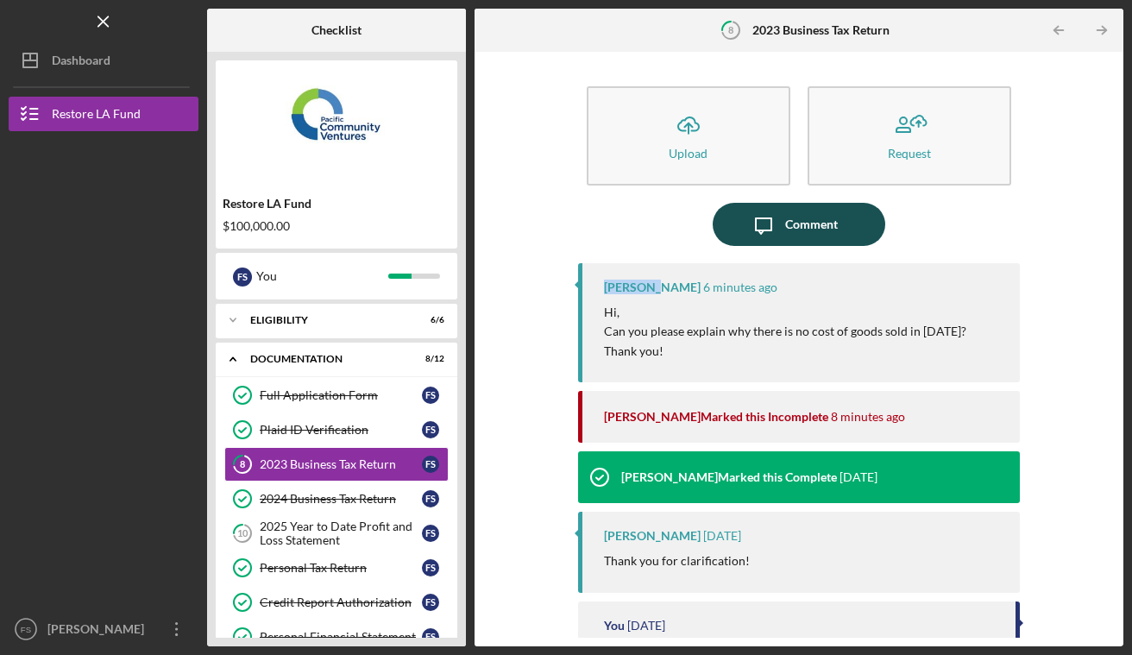
click at [798, 233] on div "Comment" at bounding box center [811, 224] width 53 height 43
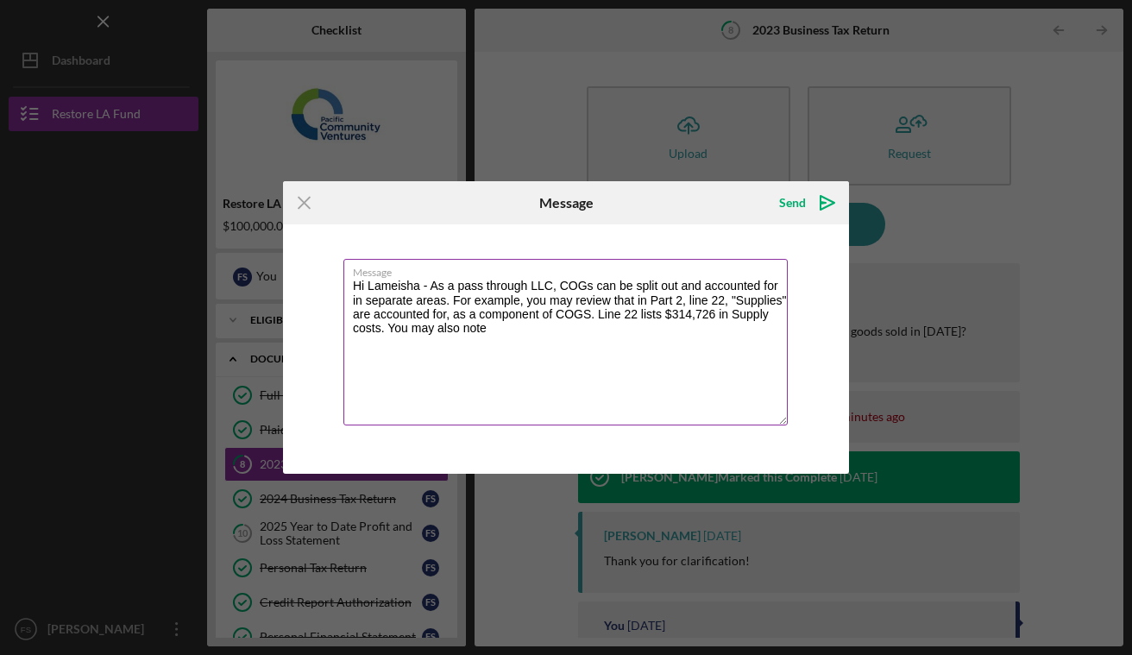
drag, startPoint x: 390, startPoint y: 327, endPoint x: 508, endPoint y: 337, distance: 118.6
click at [508, 337] on textarea "Hi Lameisha - As a pass through LLC, COGs can be split out and accounted for in…" at bounding box center [565, 342] width 444 height 167
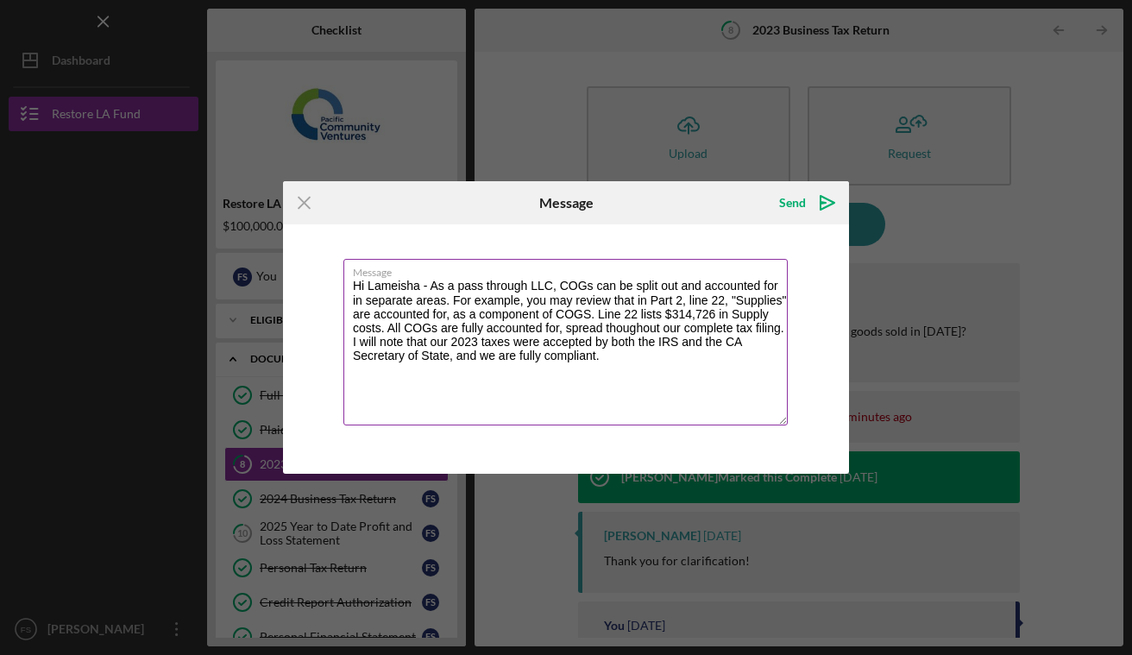
click at [634, 330] on textarea "Hi Lameisha - As a pass through LLC, COGs can be split out and accounted for in…" at bounding box center [565, 342] width 444 height 167
click at [617, 355] on textarea "Hi Lameisha - As a pass through LLC, COGs can be split out and accounted for in…" at bounding box center [565, 342] width 444 height 167
click at [569, 344] on textarea "Hi Lameisha - As a pass through LLC, COGs can be split out and accounted for in…" at bounding box center [565, 342] width 444 height 167
click at [471, 372] on textarea "Hi Lameisha - As a pass through LLC, COGs can be split out and accounted for in…" at bounding box center [565, 342] width 444 height 167
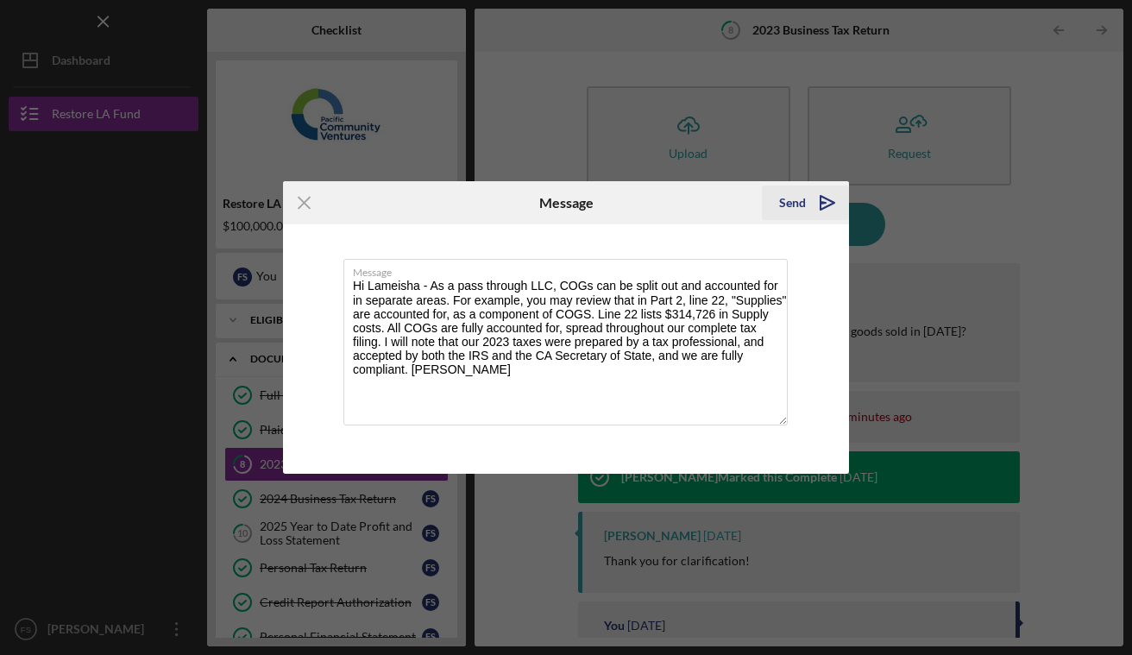
type textarea "Hi Lameisha - As a pass through LLC, COGs can be split out and accounted for in…"
click at [791, 207] on div "Send" at bounding box center [792, 203] width 27 height 35
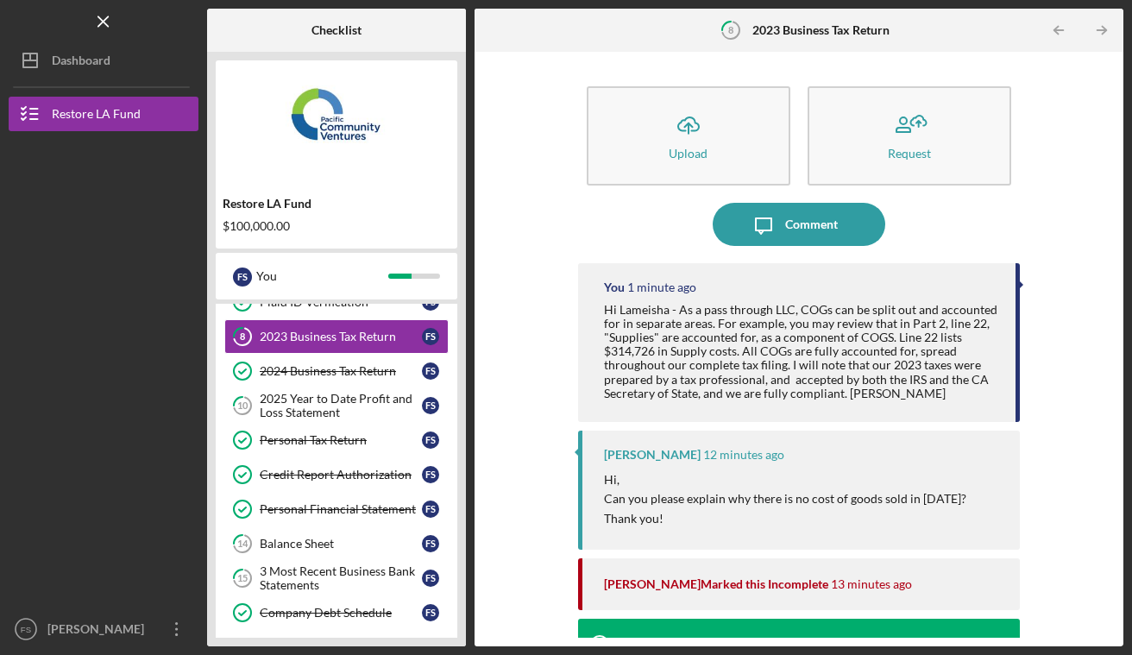
scroll to position [170, 0]
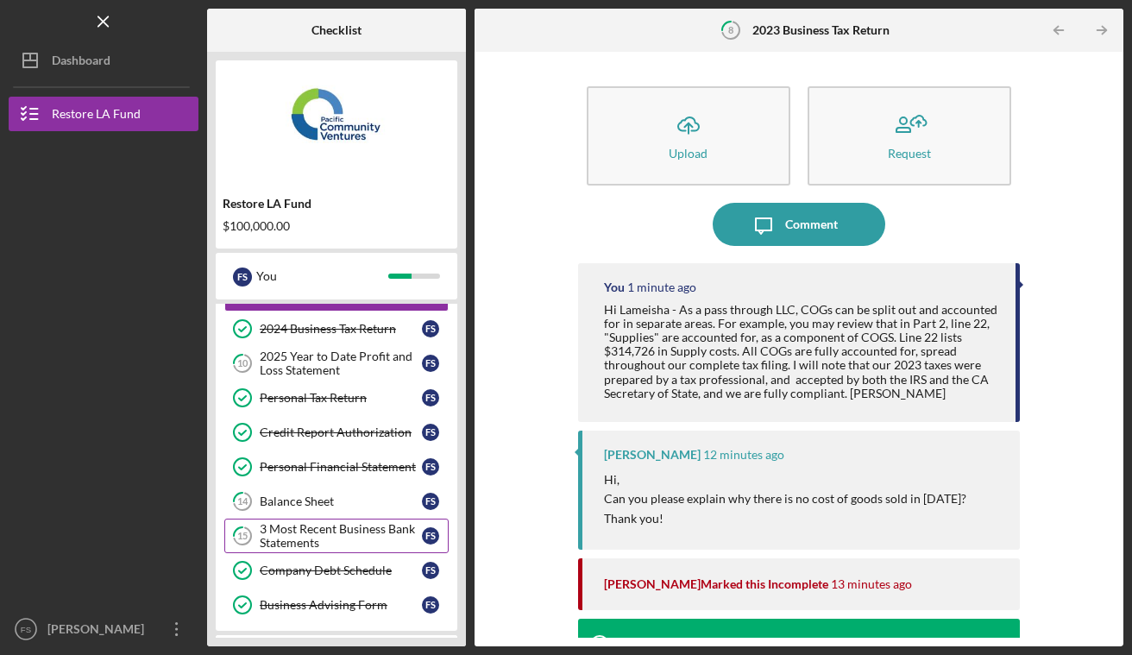
click at [337, 534] on div "3 Most Recent Business Bank Statements" at bounding box center [341, 536] width 162 height 28
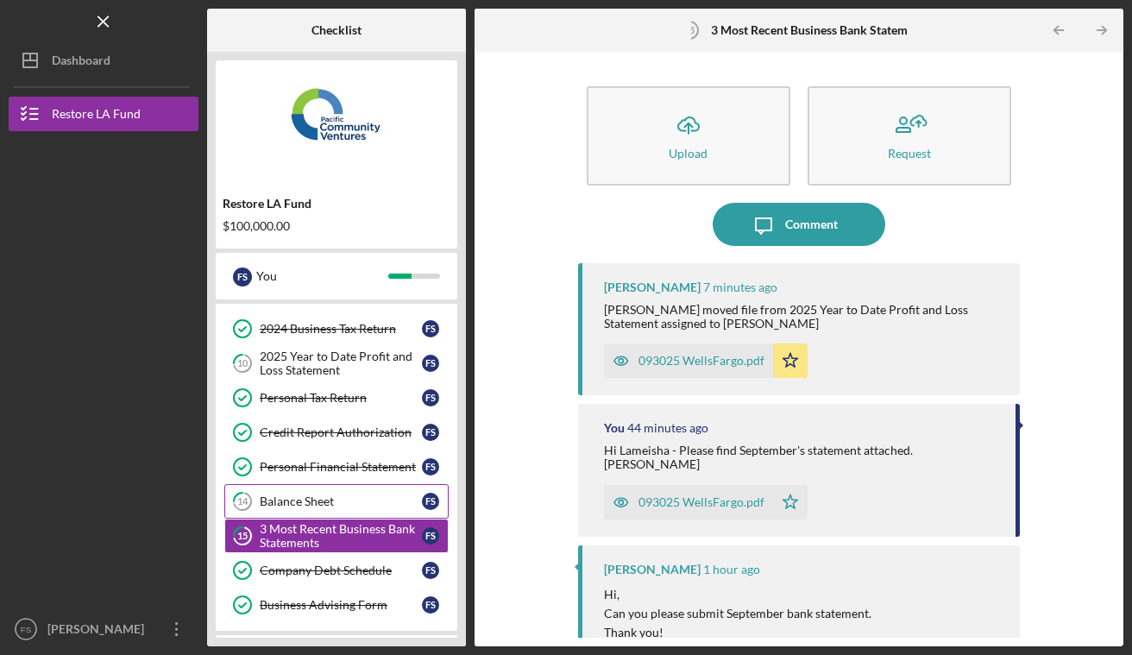
click at [331, 504] on div "Balance Sheet" at bounding box center [341, 501] width 162 height 14
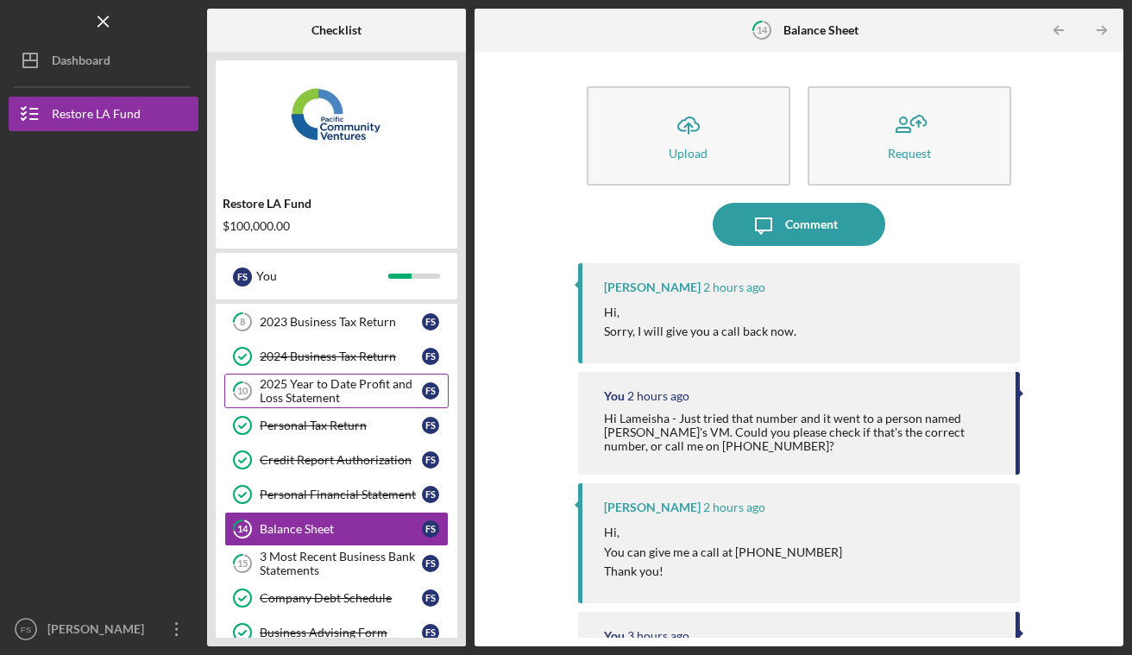
scroll to position [80, 0]
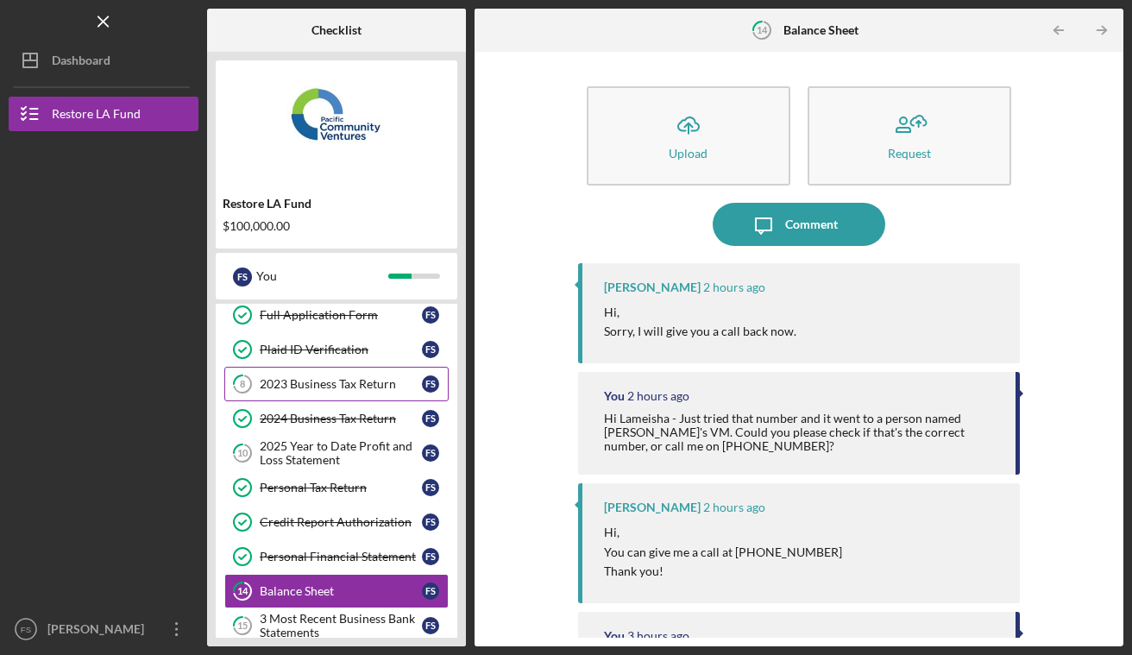
click at [358, 382] on div "2023 Business Tax Return" at bounding box center [341, 384] width 162 height 14
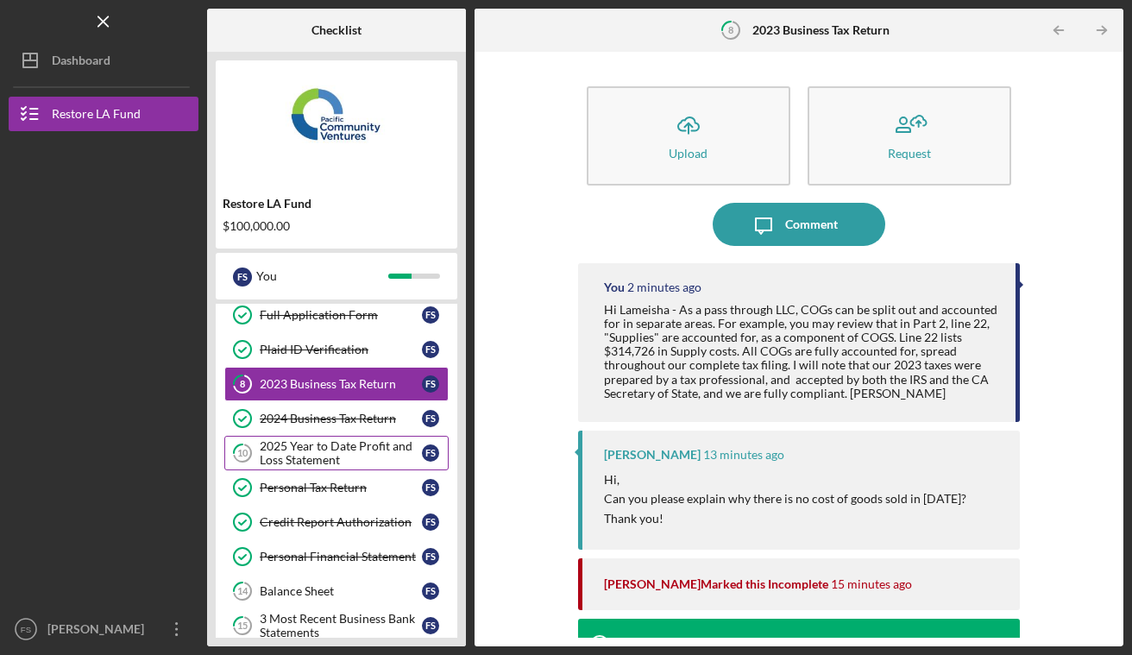
scroll to position [134, 0]
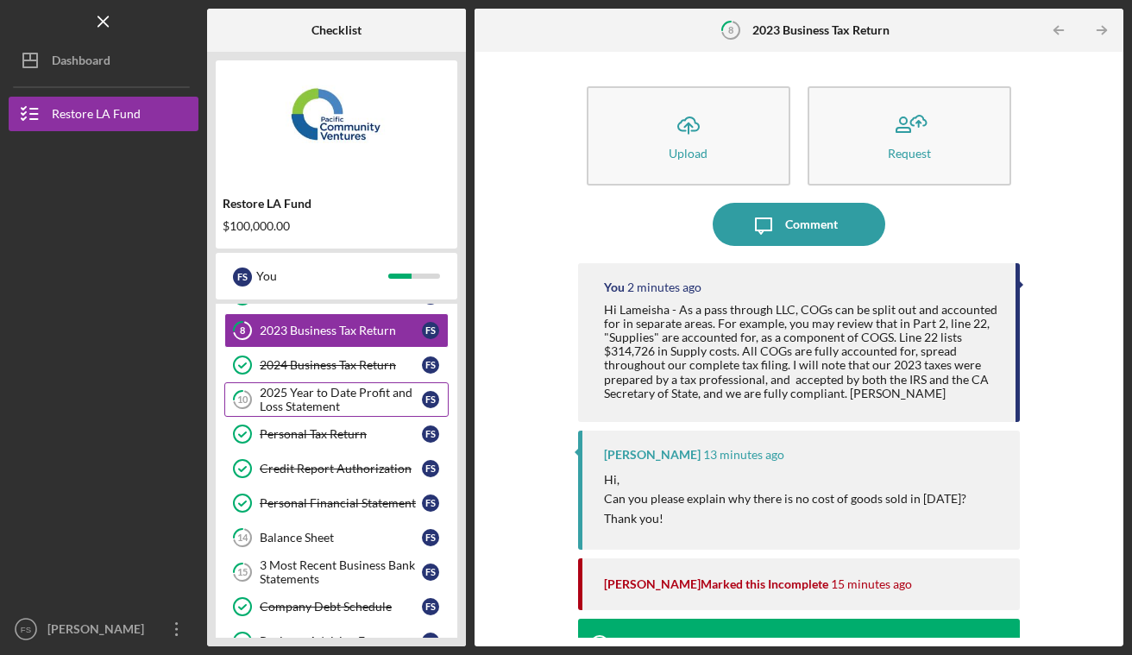
click at [351, 400] on div "2025 Year to Date Profit and Loss Statement" at bounding box center [341, 400] width 162 height 28
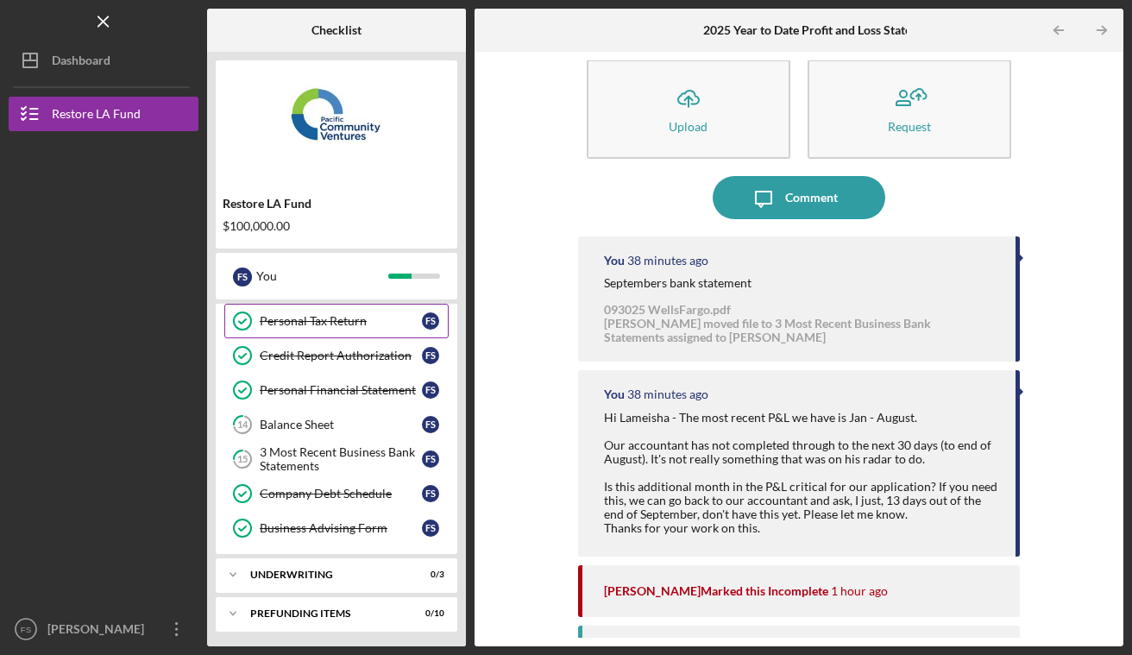
scroll to position [249, 0]
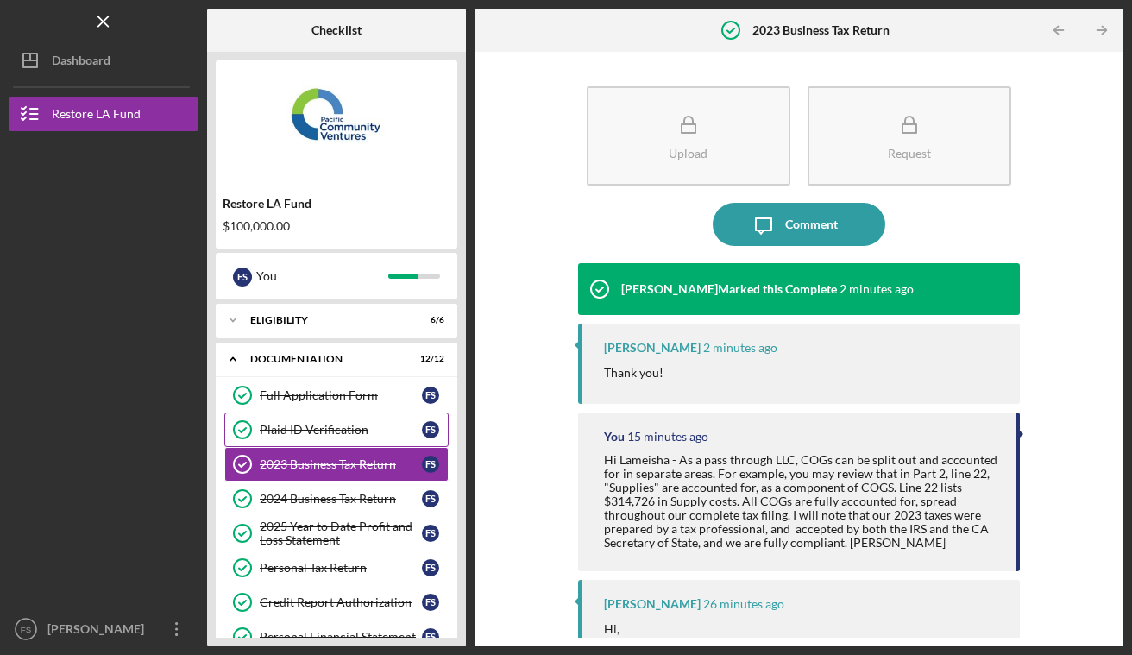
click at [364, 422] on link "Plaid ID Verification Plaid ID Verification F S" at bounding box center [336, 429] width 224 height 35
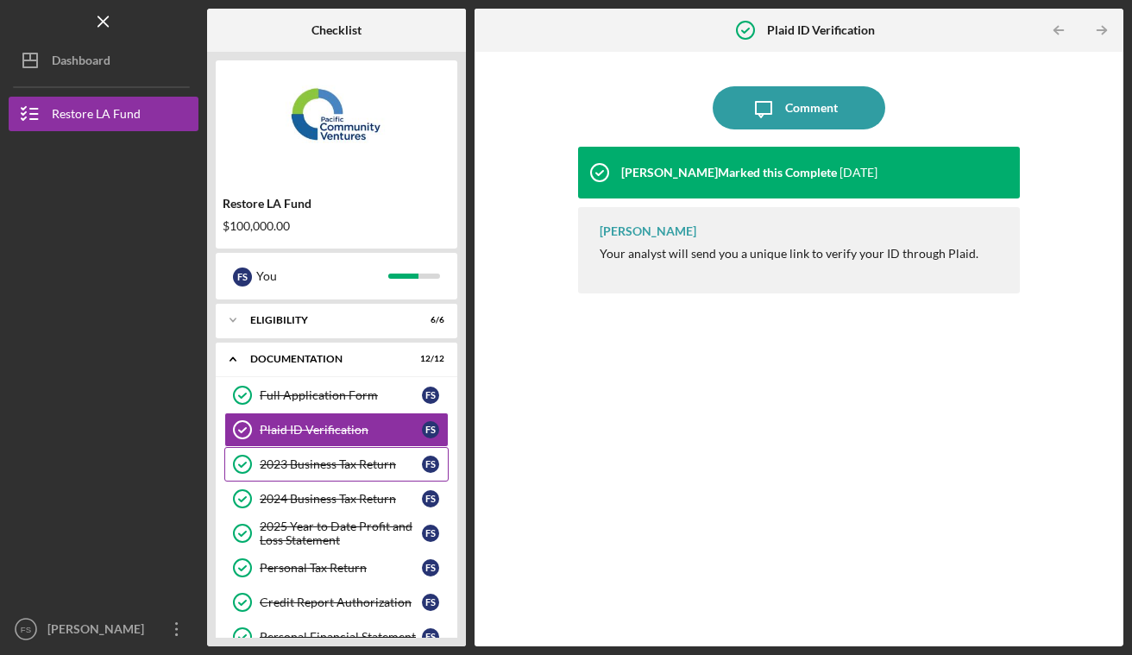
click at [355, 456] on link "2023 Business Tax Return 2023 Business Tax Return F S" at bounding box center [336, 464] width 224 height 35
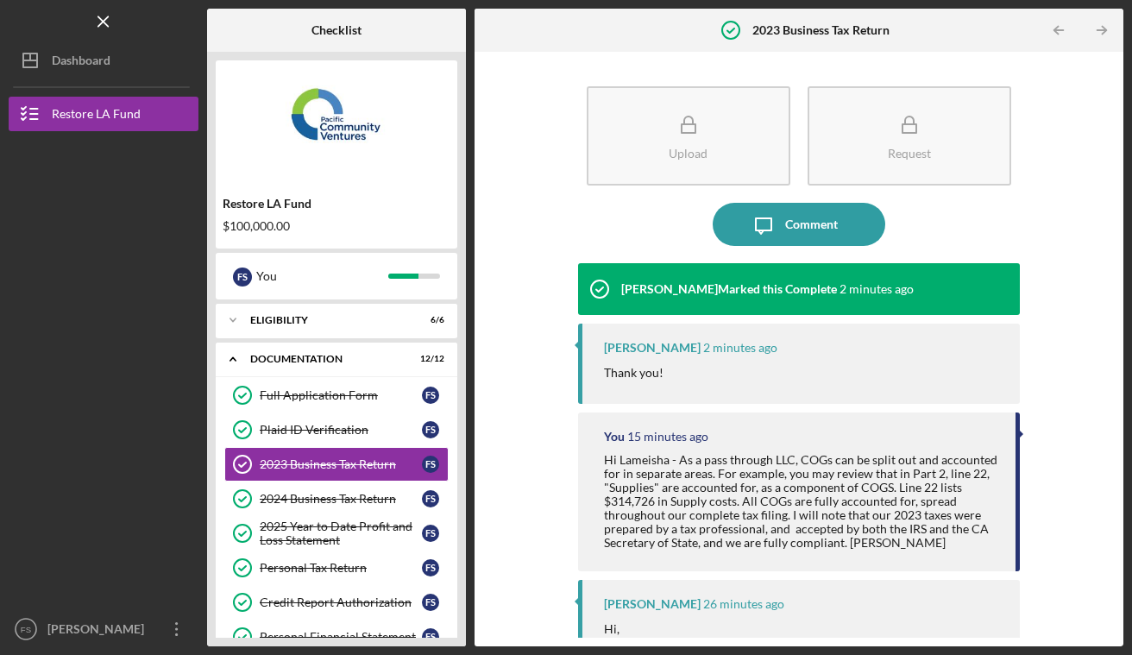
scroll to position [79, 0]
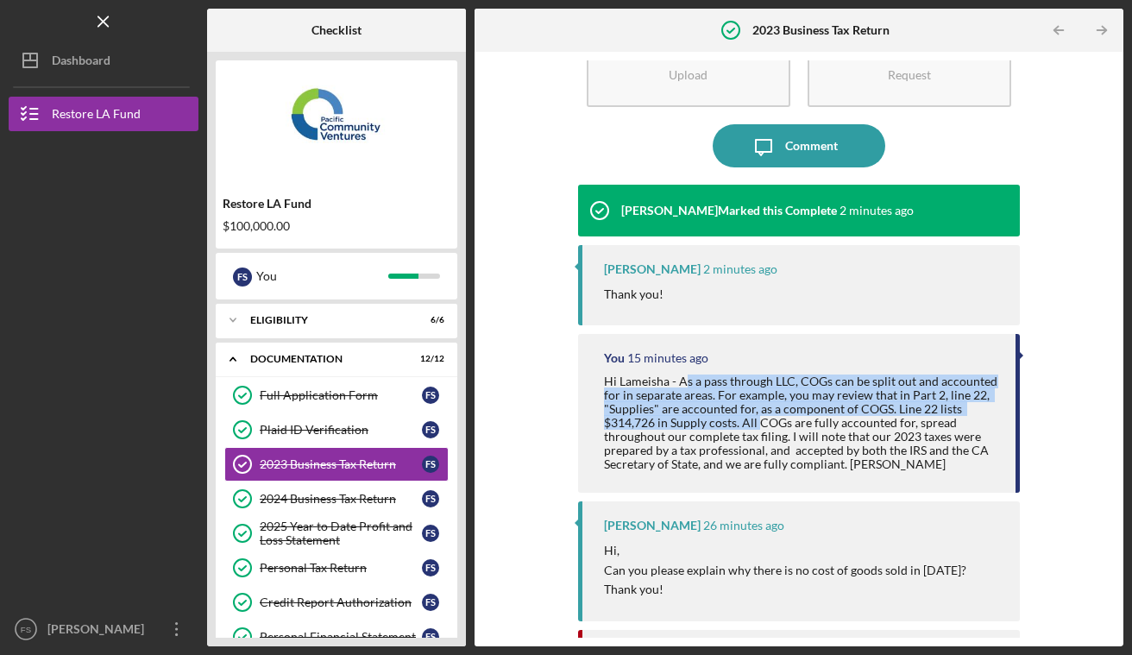
drag, startPoint x: 686, startPoint y: 381, endPoint x: 756, endPoint y: 425, distance: 82.6
click at [756, 425] on div "Hi Lameisha - As a pass through LLC, COGs can be split out and accounted for in…" at bounding box center [801, 423] width 394 height 98
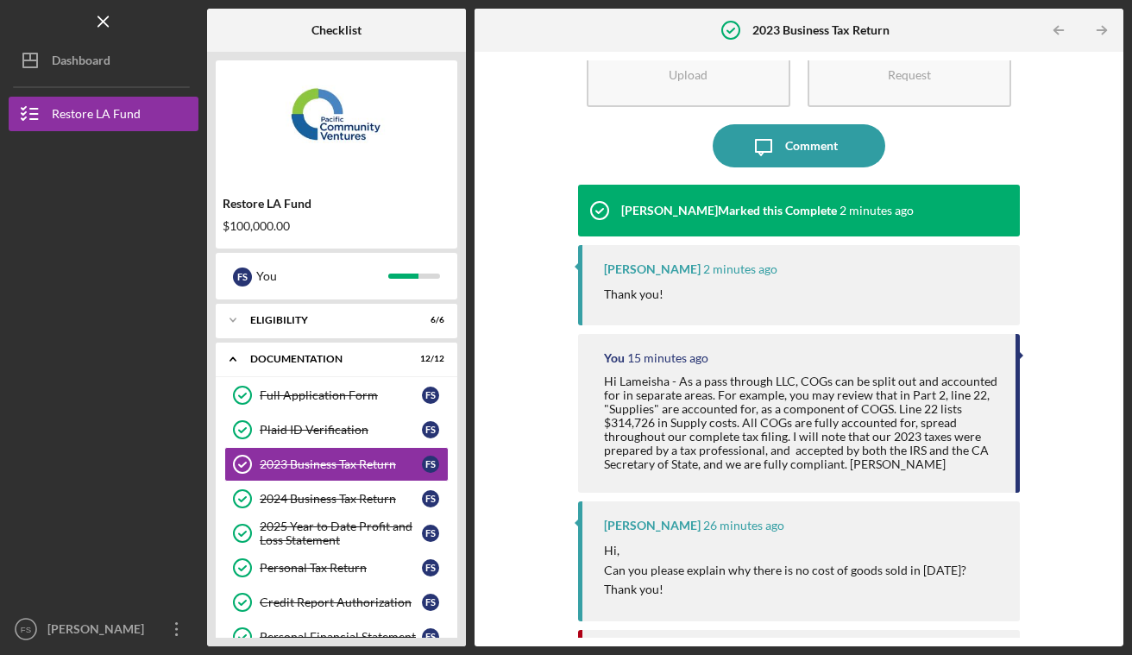
click at [808, 420] on div "Hi Lameisha - As a pass through LLC, COGs can be split out and accounted for in…" at bounding box center [801, 423] width 394 height 98
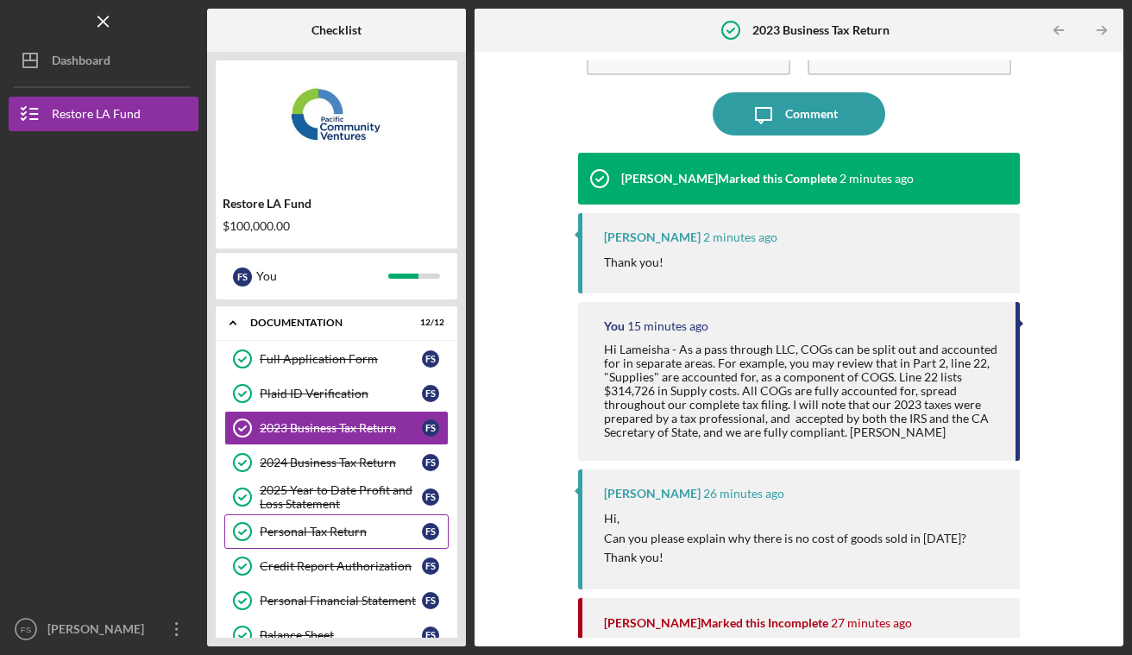
scroll to position [37, 0]
click at [155, 450] on div at bounding box center [104, 492] width 190 height 241
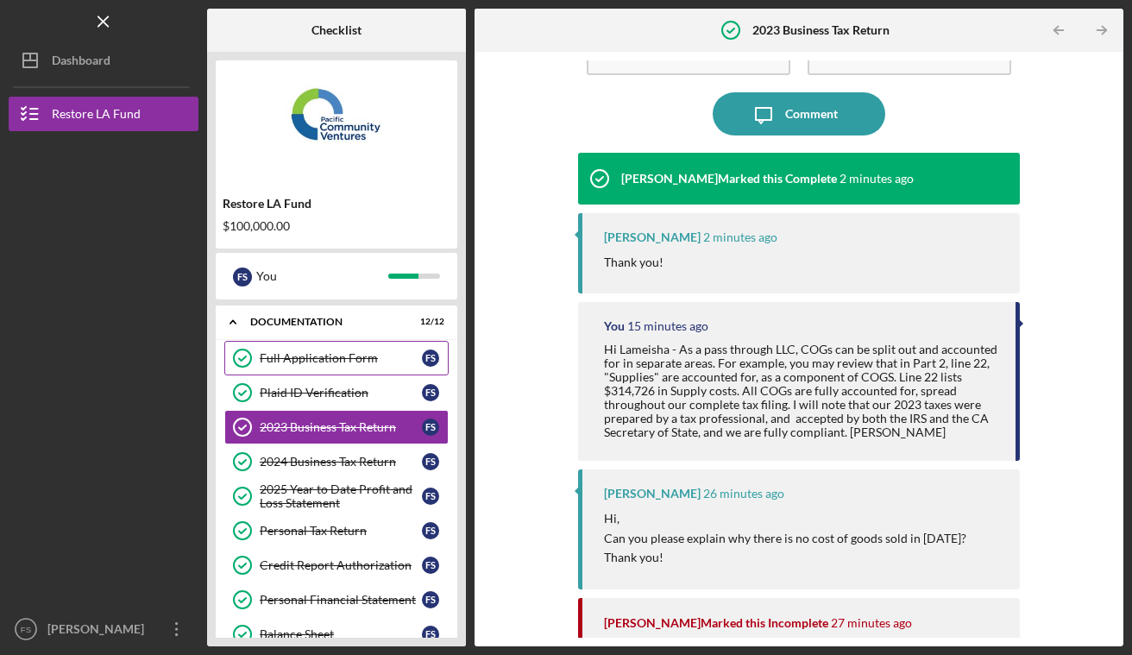
click at [284, 351] on div "Full Application Form" at bounding box center [341, 358] width 162 height 14
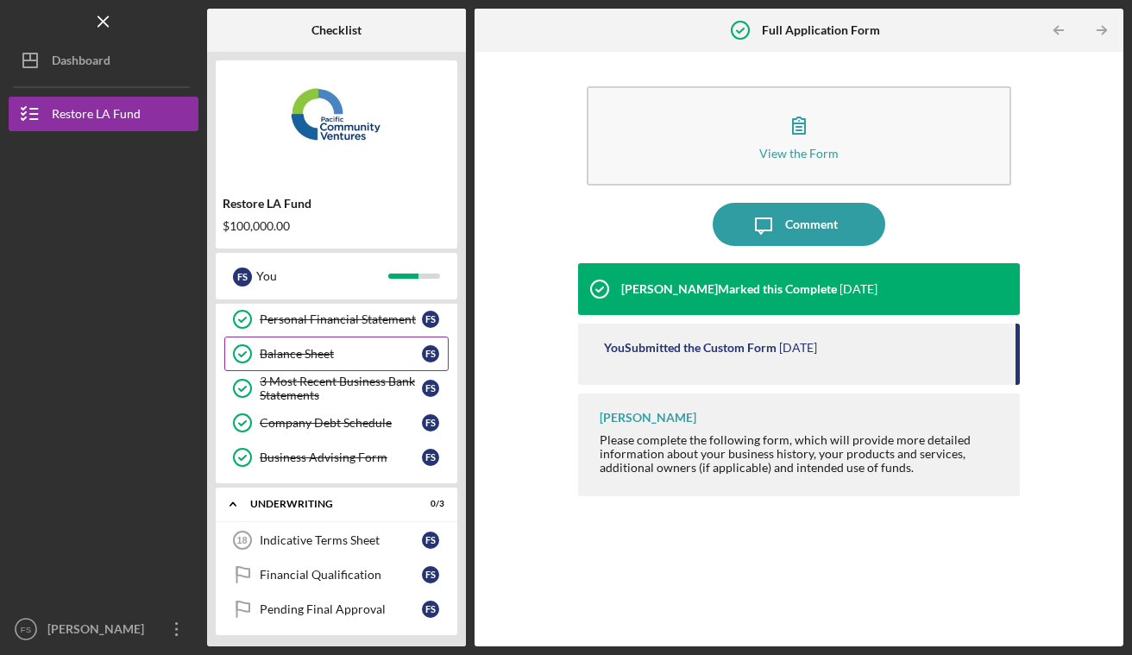
scroll to position [362, 0]
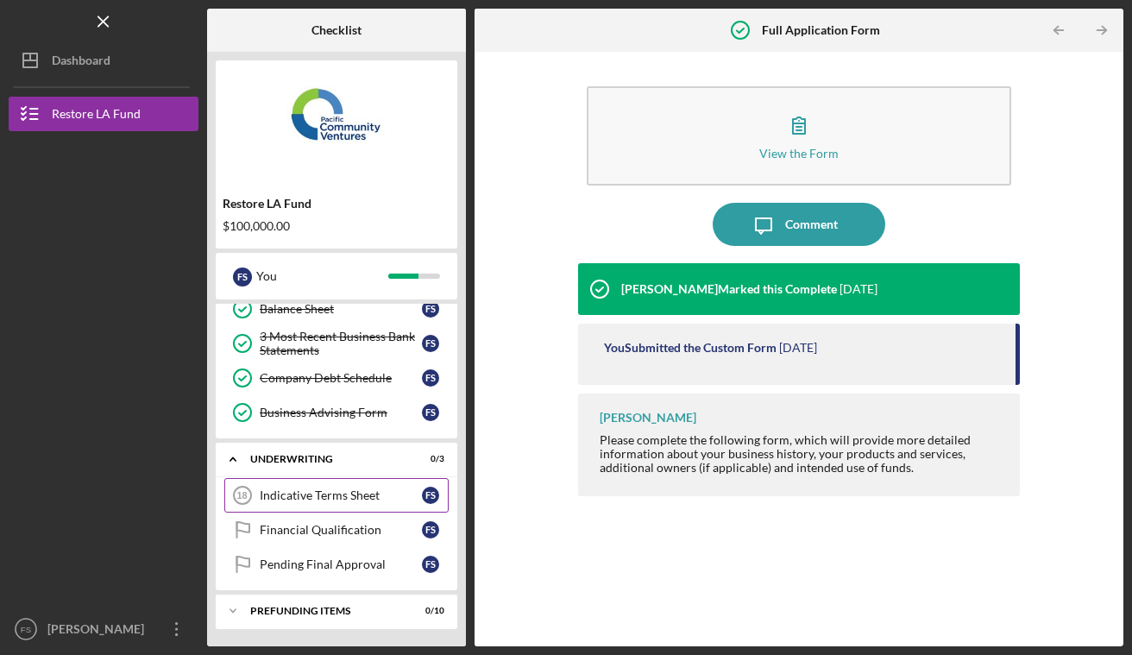
click at [308, 489] on div "Indicative Terms Sheet" at bounding box center [341, 495] width 162 height 14
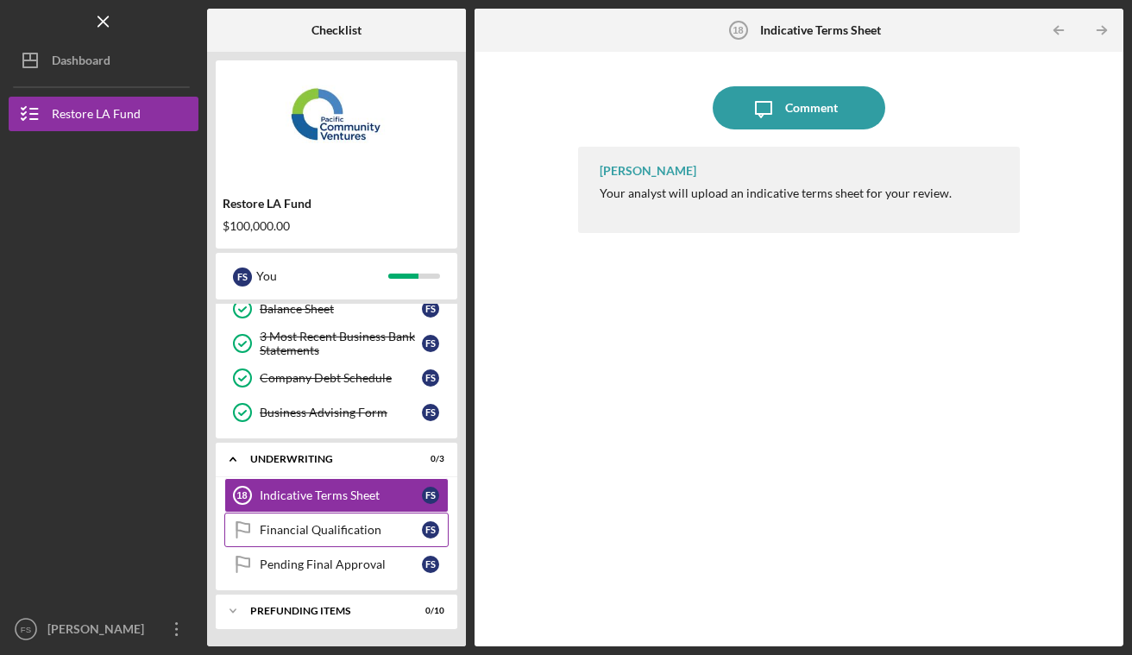
click at [358, 515] on link "Financial Qualification Financial Qualification F S" at bounding box center [336, 530] width 224 height 35
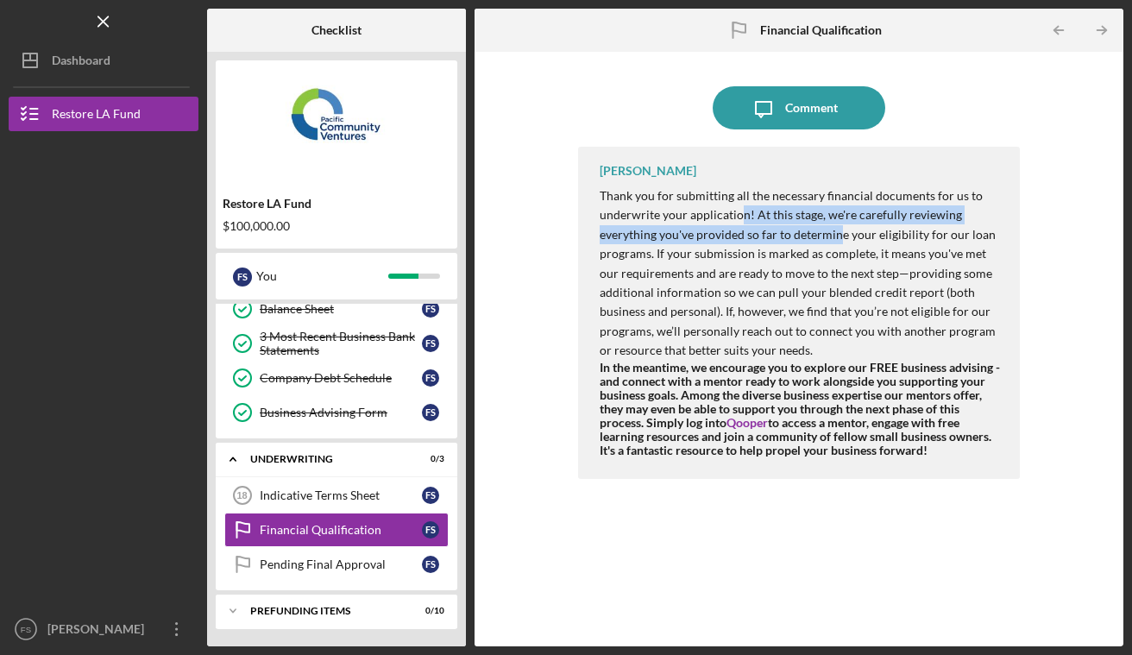
drag, startPoint x: 746, startPoint y: 223, endPoint x: 840, endPoint y: 225, distance: 93.2
click at [840, 225] on p "Thank you for submitting all the necessary financial documents for us to underw…" at bounding box center [801, 273] width 403 height 174
click at [325, 553] on link "Pending Final Approval Pending Final Approval F S" at bounding box center [336, 564] width 224 height 35
